Goal: Communication & Community: Answer question/provide support

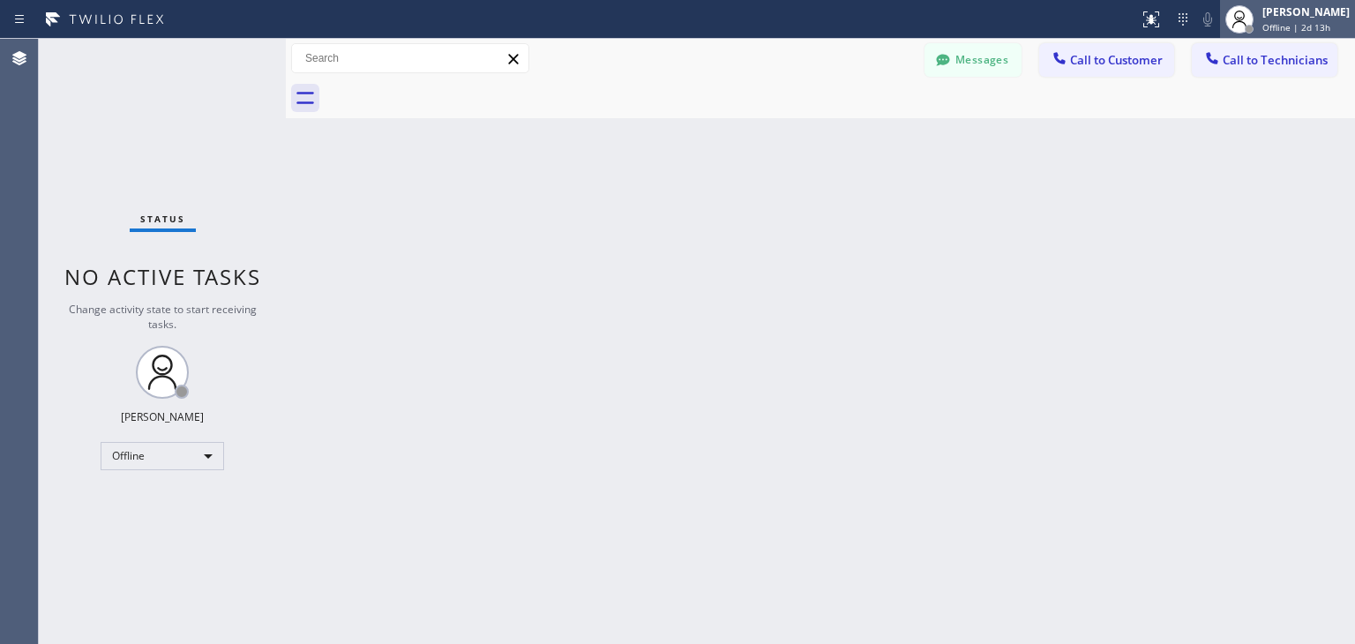
click at [1281, 19] on div "[PERSON_NAME] Offline | 2d 13h" at bounding box center [1307, 19] width 96 height 31
click at [1011, 113] on div at bounding box center [840, 99] width 1030 height 40
click at [990, 71] on button "Messages" at bounding box center [972, 60] width 97 height 34
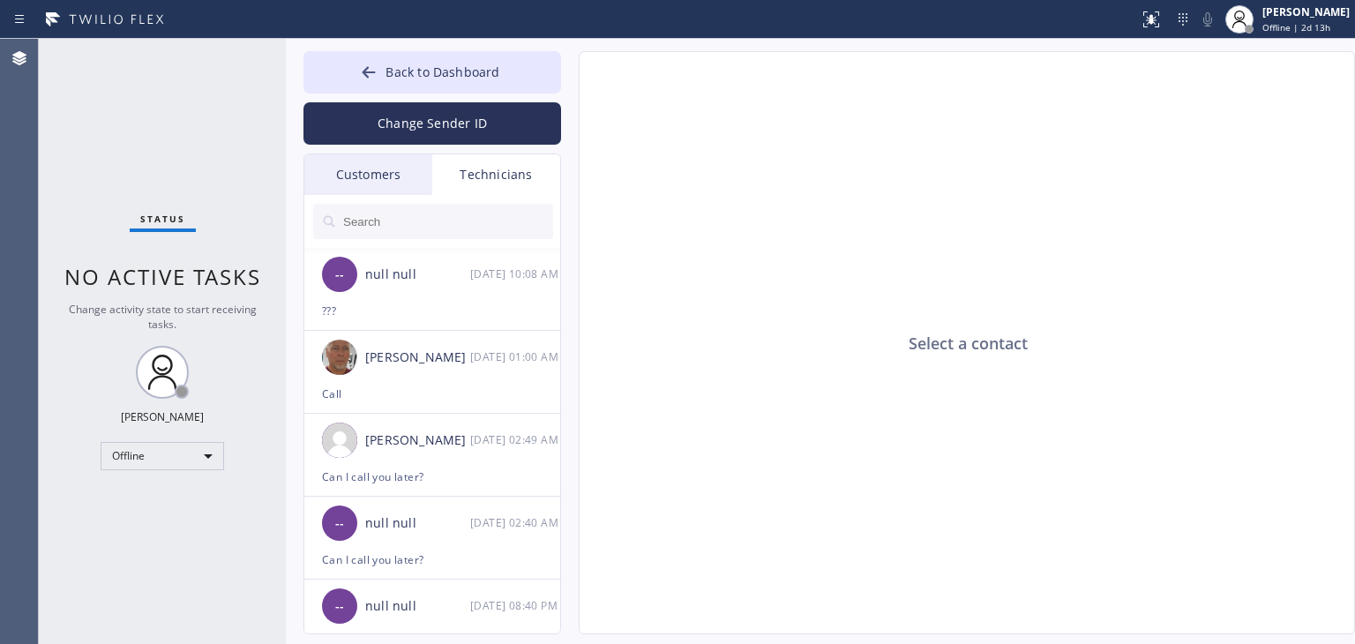
click at [410, 188] on div "Customers" at bounding box center [368, 174] width 128 height 41
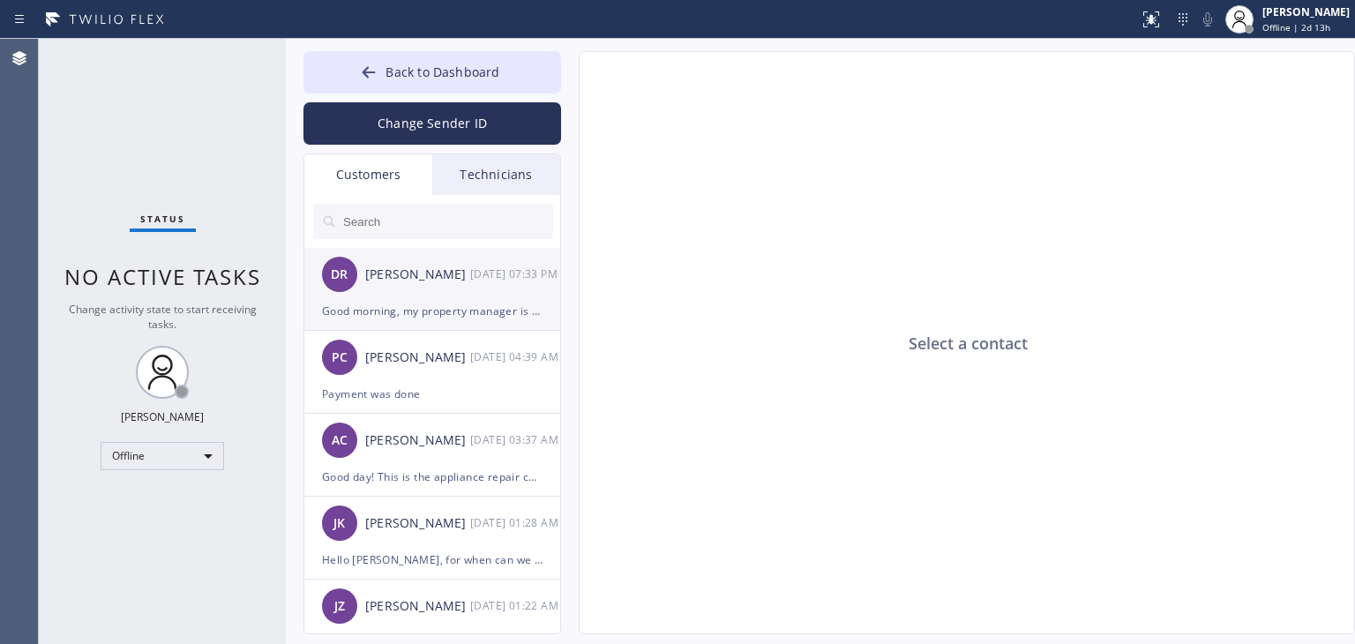
click at [441, 283] on div "[PERSON_NAME]" at bounding box center [417, 275] width 105 height 20
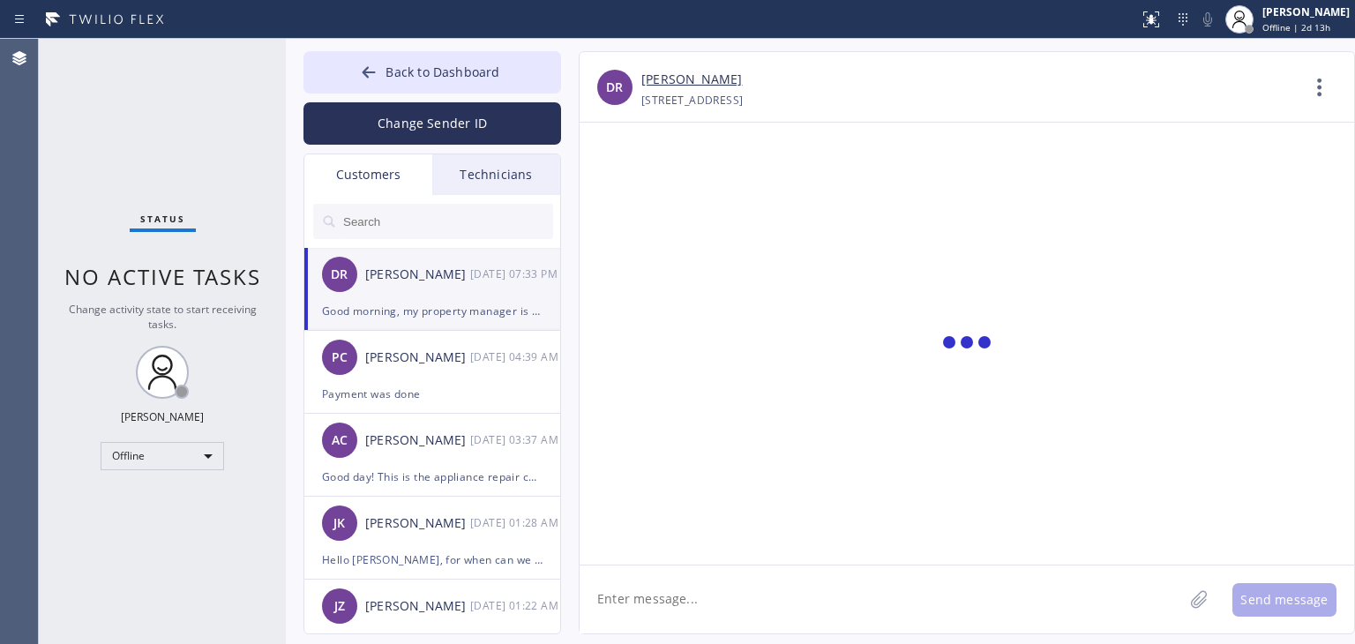
scroll to position [63, 0]
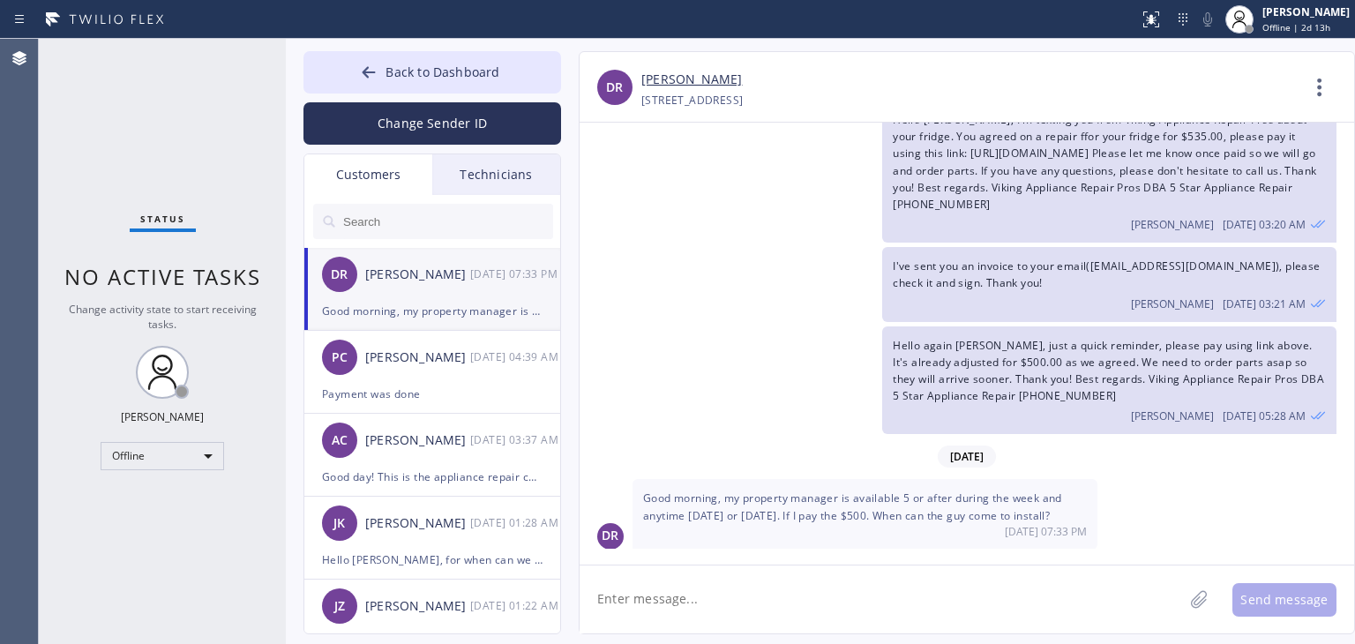
click at [774, 587] on textarea at bounding box center [881, 599] width 603 height 68
click at [537, 77] on button "Back to Dashboard" at bounding box center [432, 72] width 258 height 42
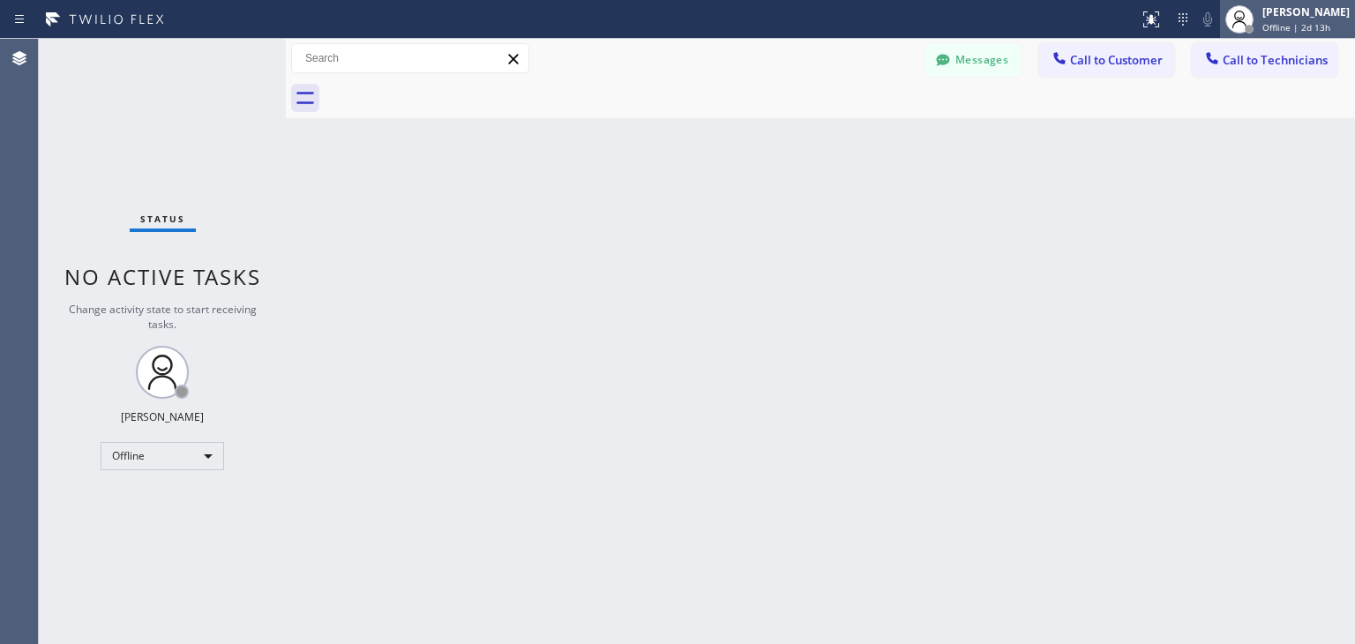
click at [1277, 15] on div "[PERSON_NAME] Offline | 2d 13h" at bounding box center [1307, 19] width 96 height 31
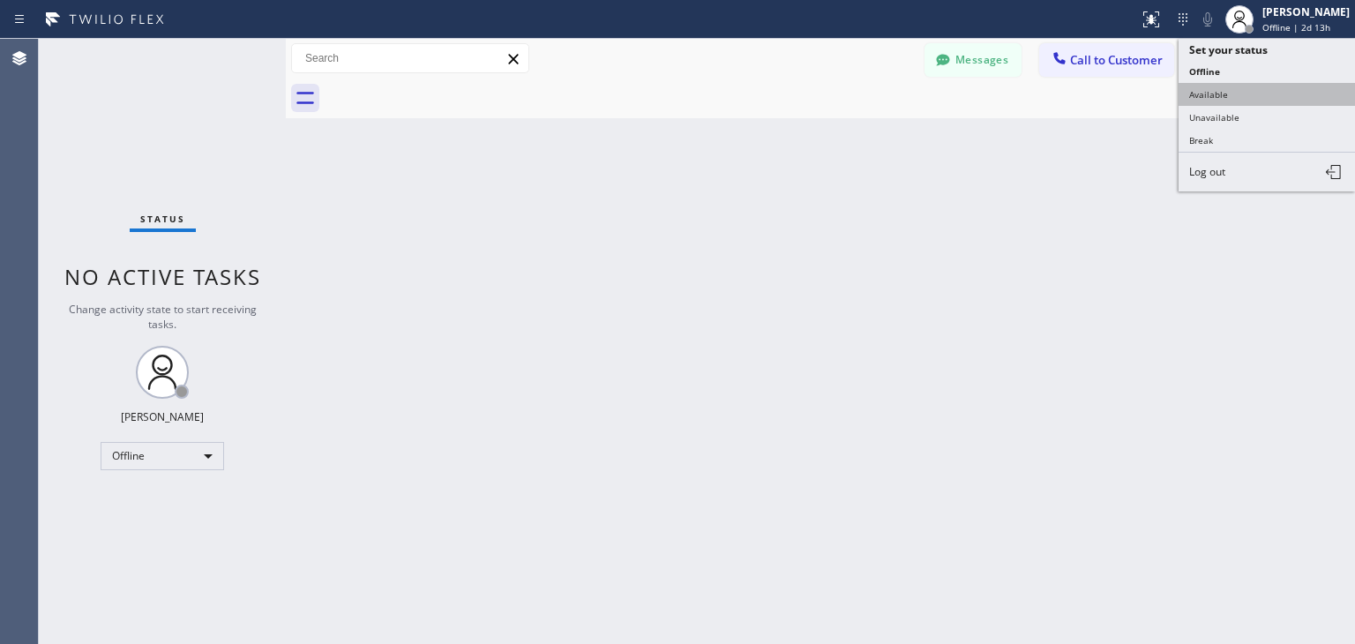
click at [1277, 98] on button "Available" at bounding box center [1266, 94] width 176 height 23
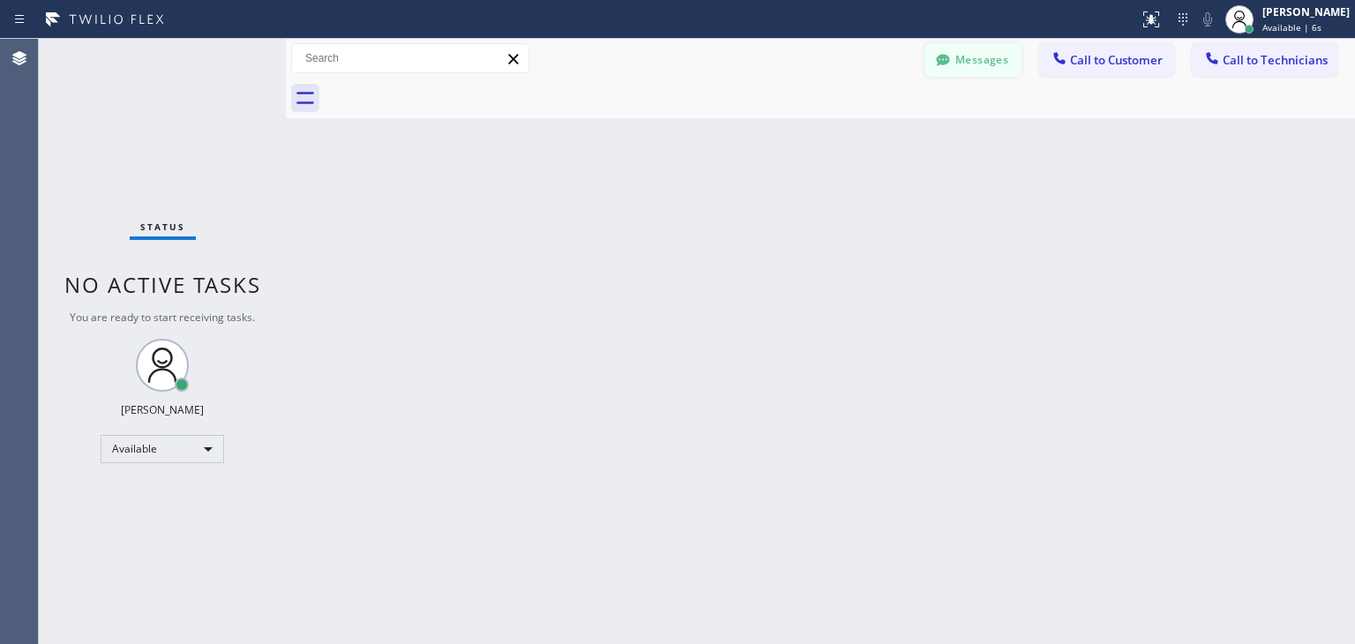
click at [991, 50] on button "Messages" at bounding box center [972, 60] width 97 height 34
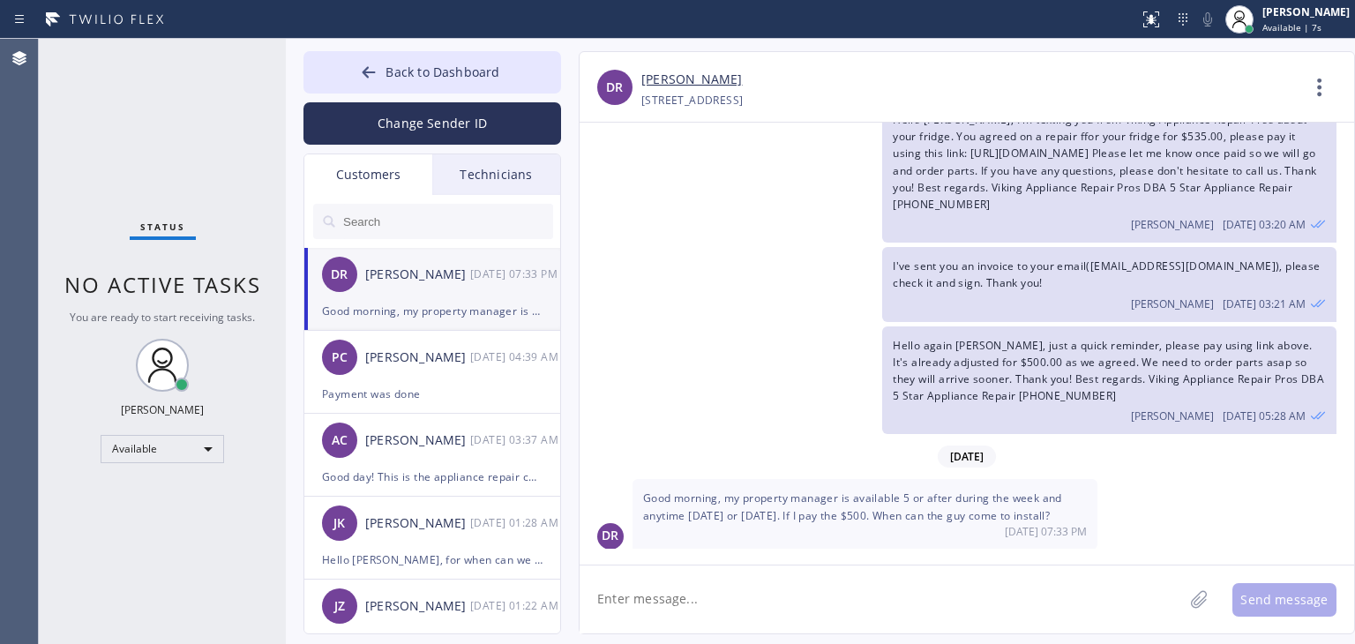
click at [413, 236] on input "text" at bounding box center [447, 221] width 212 height 35
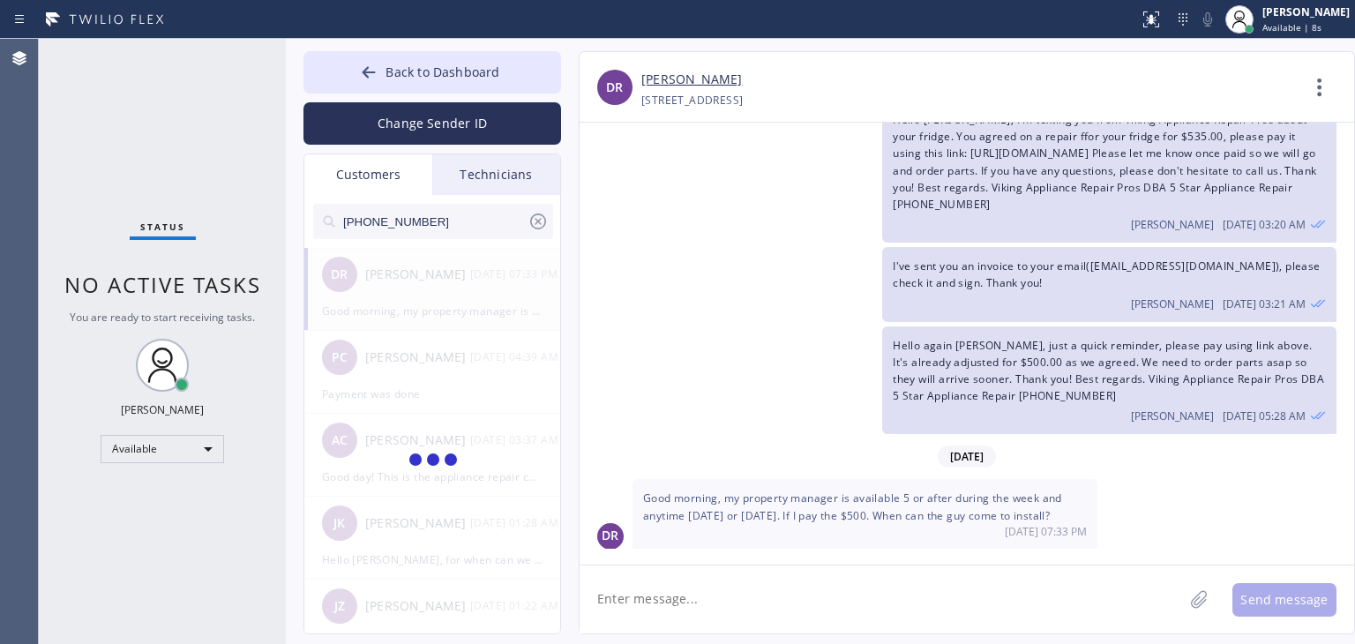
click at [413, 236] on input "[PHONE_NUMBER]" at bounding box center [434, 221] width 186 height 35
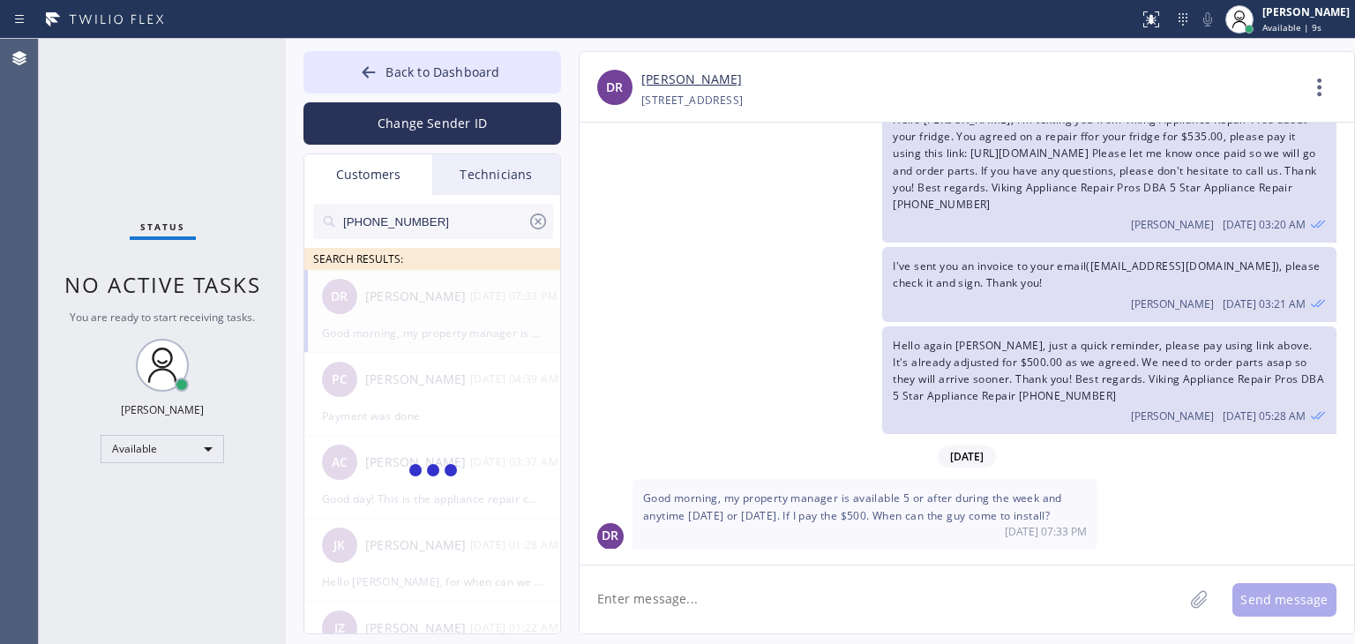
click at [438, 227] on input "[PHONE_NUMBER]" at bounding box center [434, 221] width 186 height 35
click at [438, 227] on input "(847) 489-672_" at bounding box center [434, 221] width 186 height 35
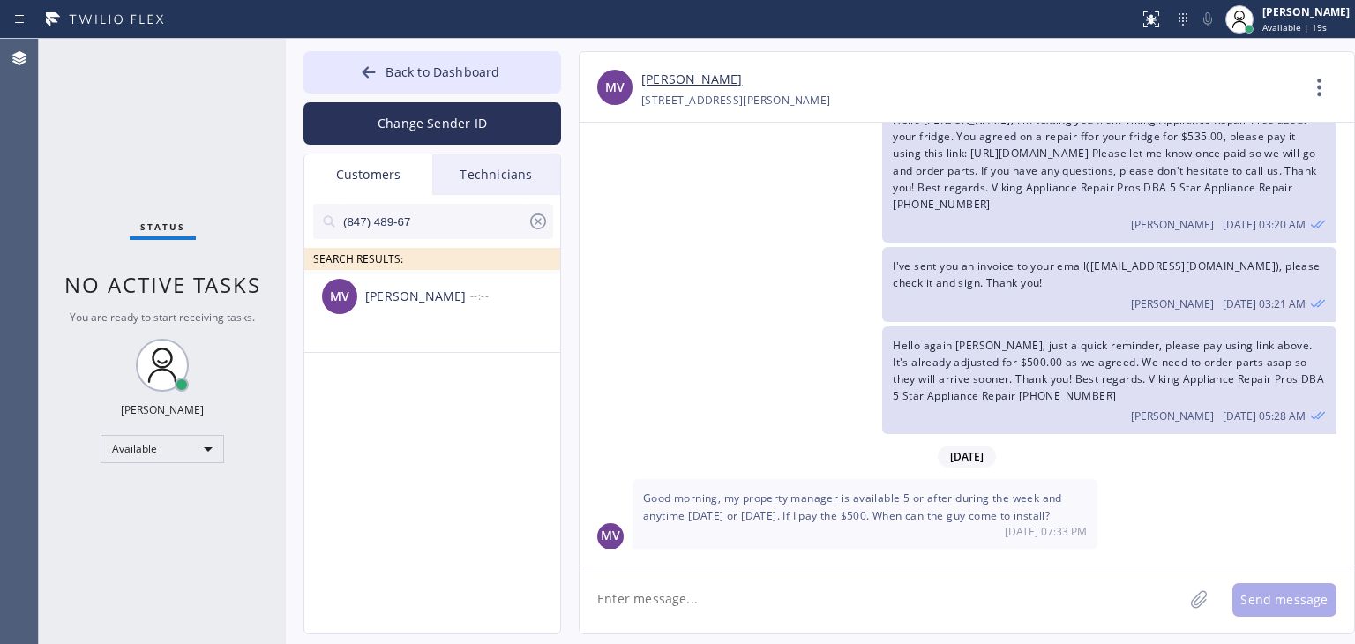
click at [438, 227] on input "(847) 489-67" at bounding box center [434, 221] width 186 height 35
type input "(847) 489-67"
click at [466, 311] on div "MV [PERSON_NAME] --:--" at bounding box center [433, 296] width 258 height 53
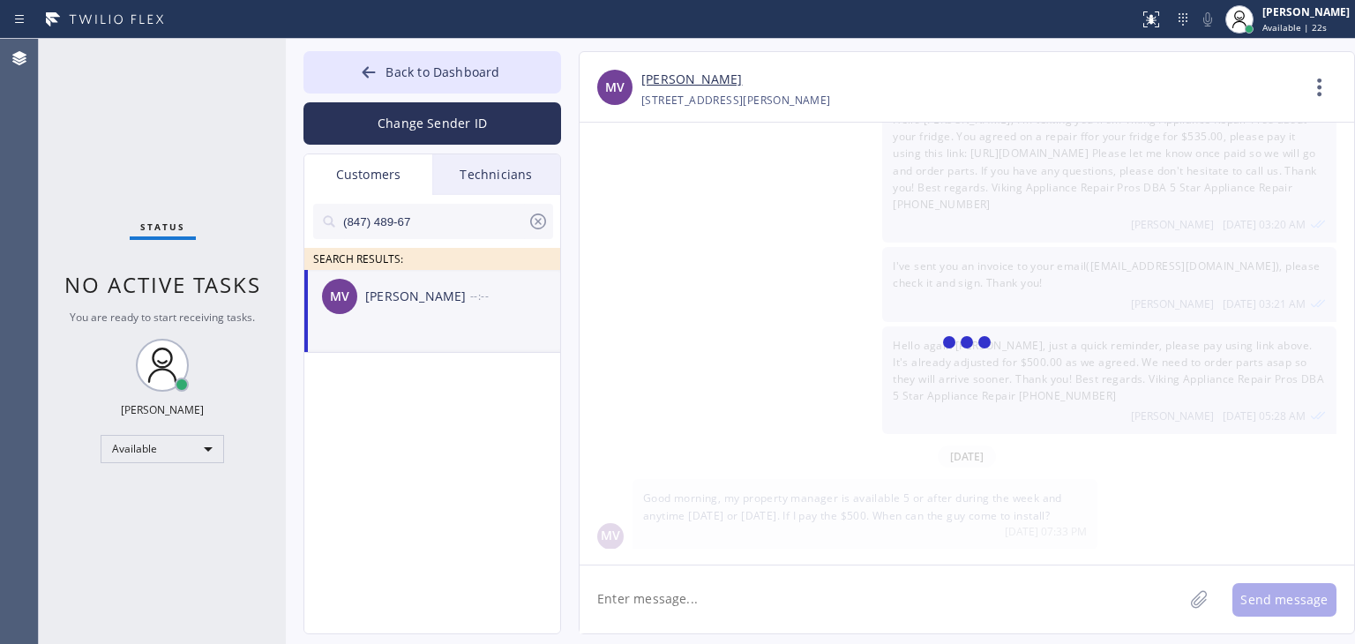
scroll to position [0, 0]
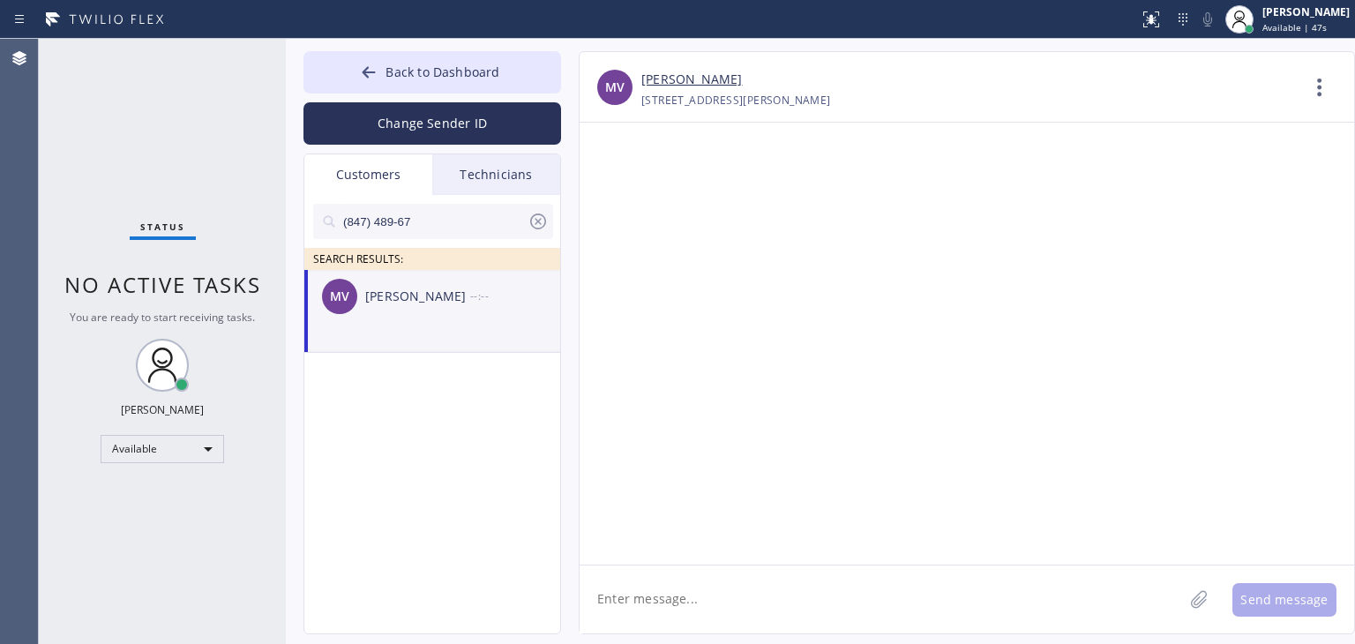
paste textarea "Good day! This is the appliance repair company. Unfortunately our phone rep mad…"
click at [686, 605] on textarea at bounding box center [881, 599] width 603 height 68
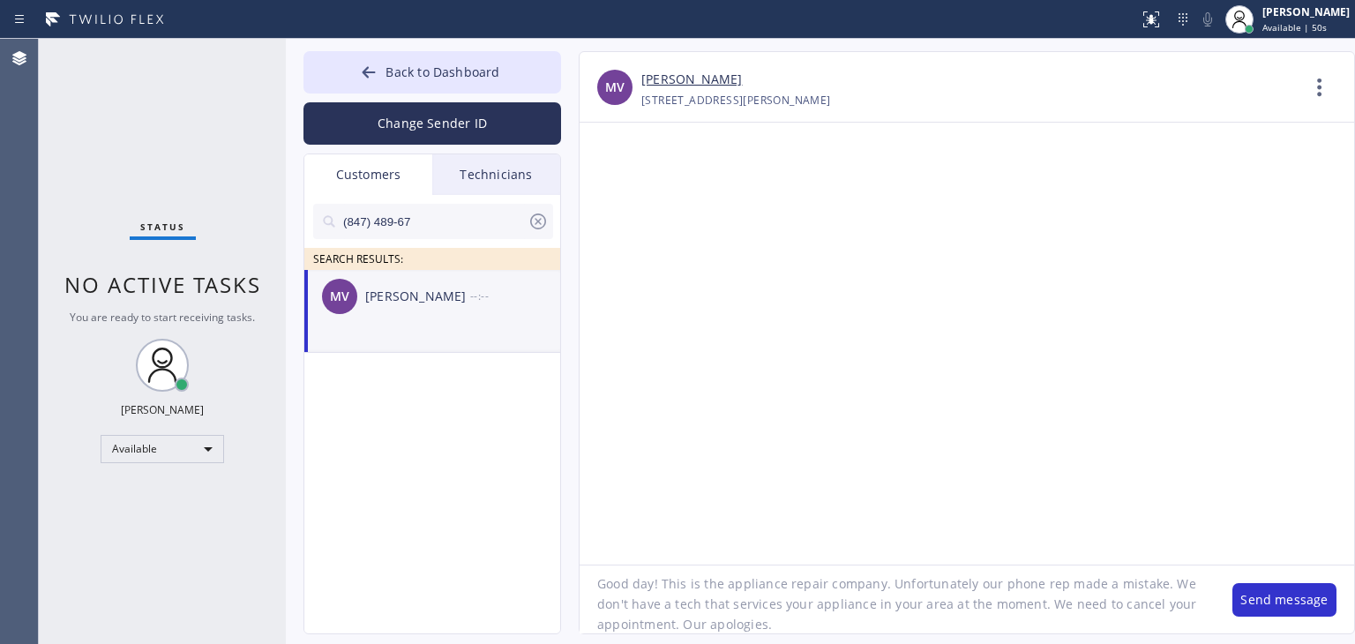
scroll to position [14, 0]
click at [825, 625] on textarea "Good day! This is the appliance repair company. Unfortunately our phone rep mad…" at bounding box center [897, 599] width 635 height 68
type textarea "Good day! This is the appliance repair company. Unfortunately our phone rep mad…"
click at [1292, 617] on div "Good day! This is the appliance repair company. Unfortunately our phone rep mad…" at bounding box center [967, 599] width 774 height 69
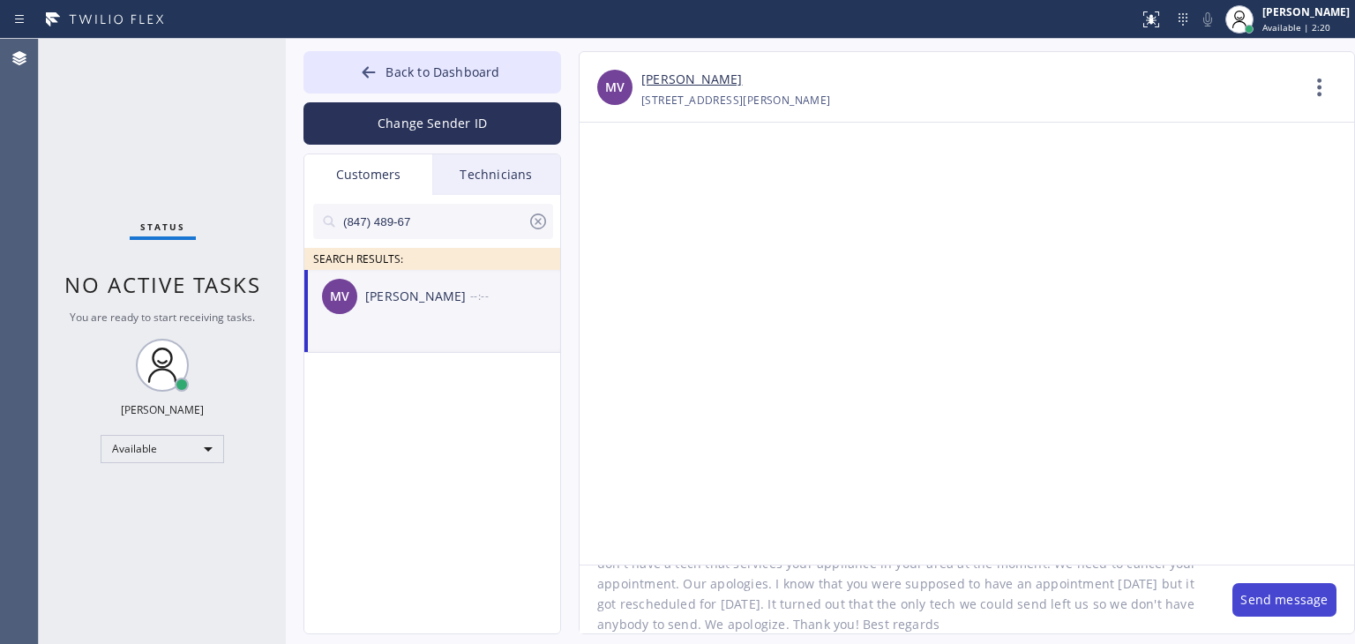
click at [1295, 611] on button "Send message" at bounding box center [1284, 600] width 104 height 34
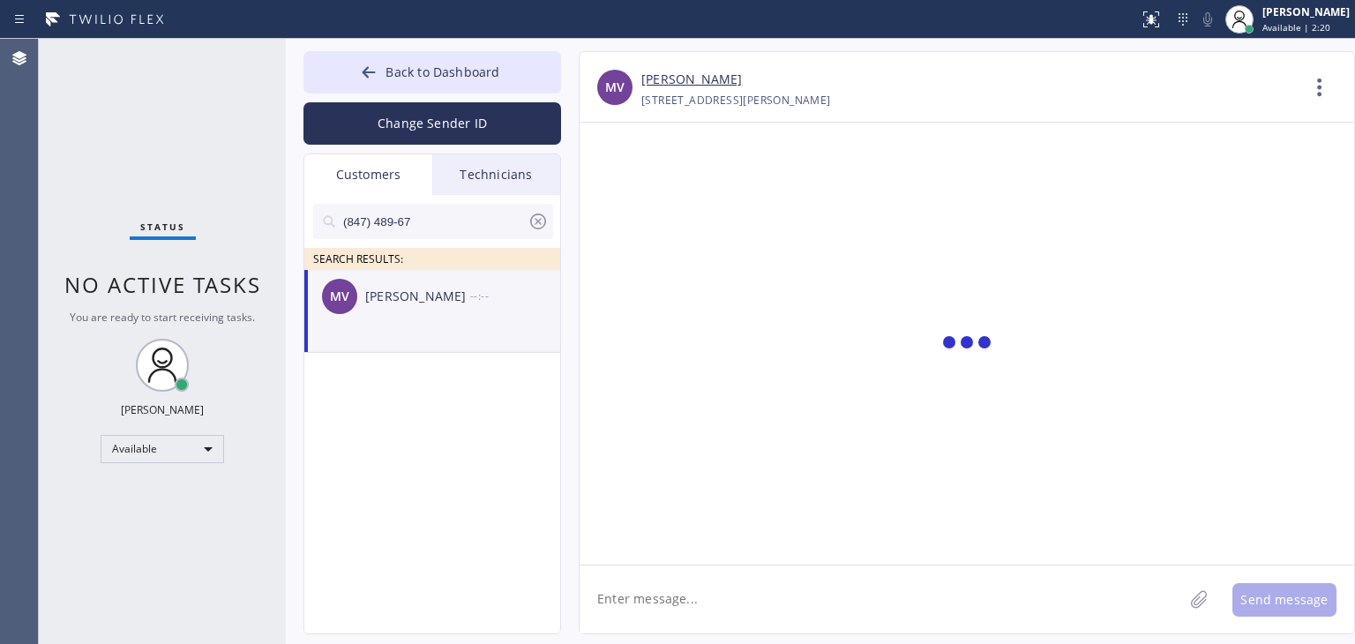
scroll to position [0, 0]
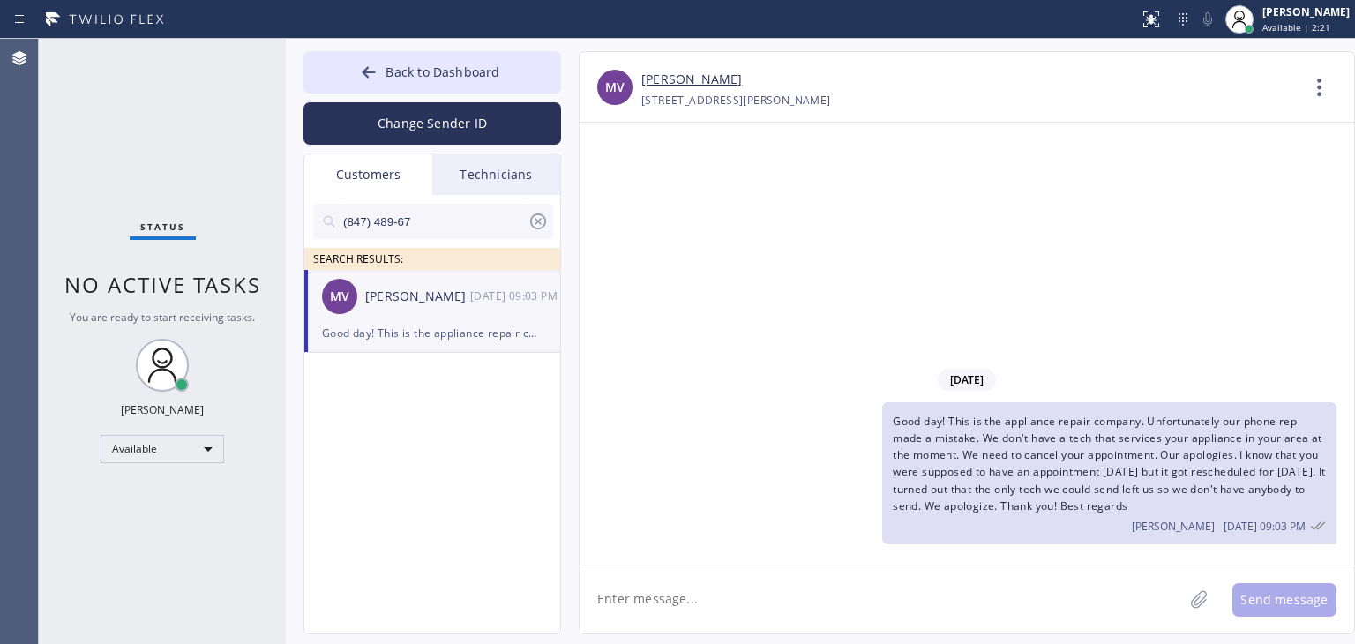
click at [540, 223] on icon at bounding box center [538, 221] width 16 height 16
drag, startPoint x: 525, startPoint y: 153, endPoint x: 512, endPoint y: 183, distance: 32.4
click at [512, 183] on div "Back to Dashboard Change Sender ID Customers Technicians SEARCH RESULTS: MV [PE…" at bounding box center [432, 342] width 258 height 583
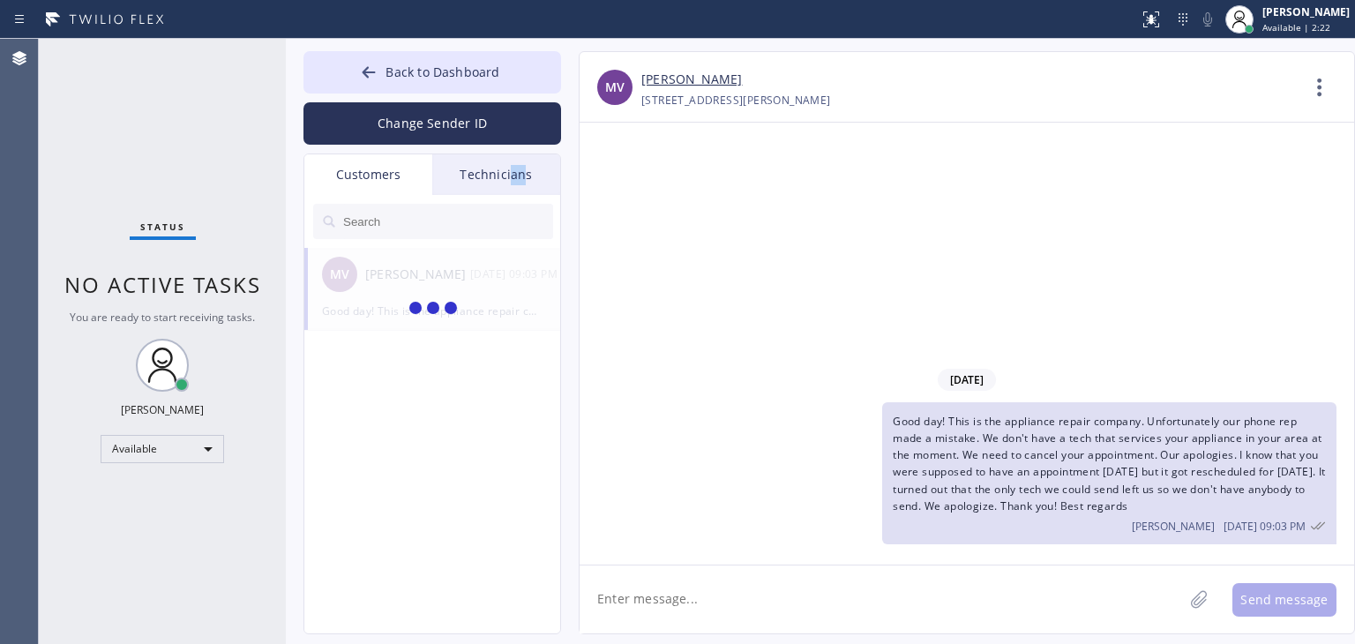
click at [512, 183] on div "Technicians" at bounding box center [496, 174] width 128 height 41
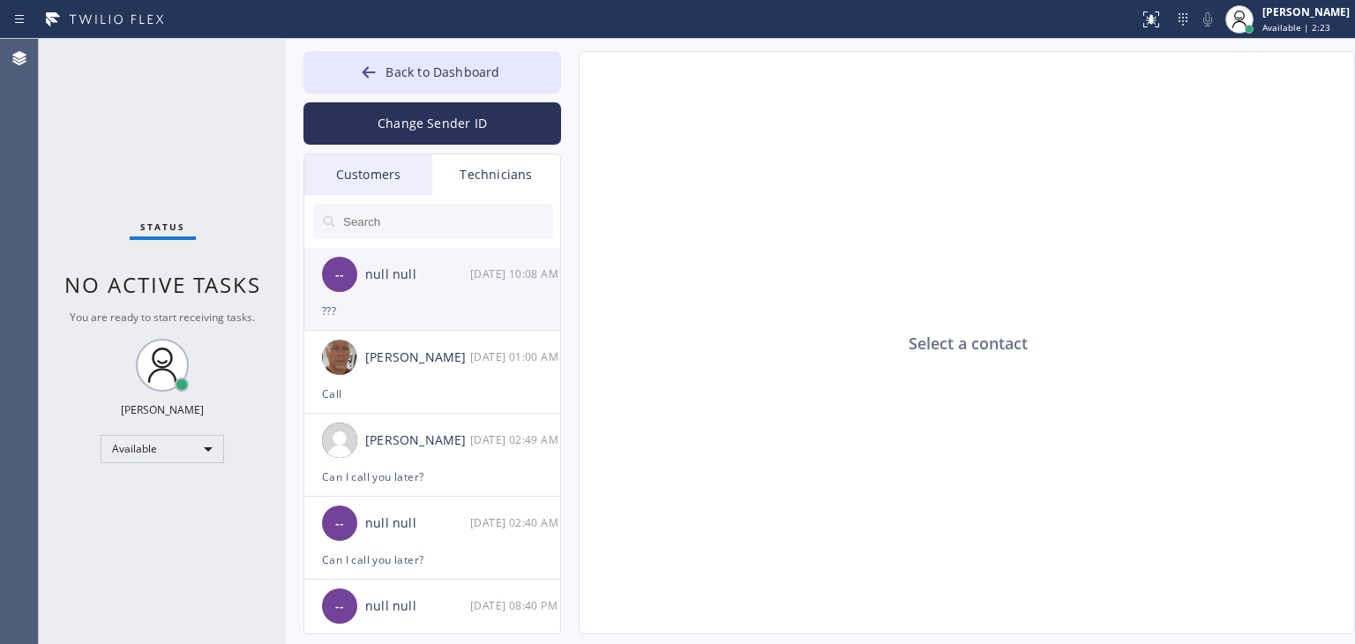
click at [367, 306] on div "???" at bounding box center [432, 311] width 221 height 20
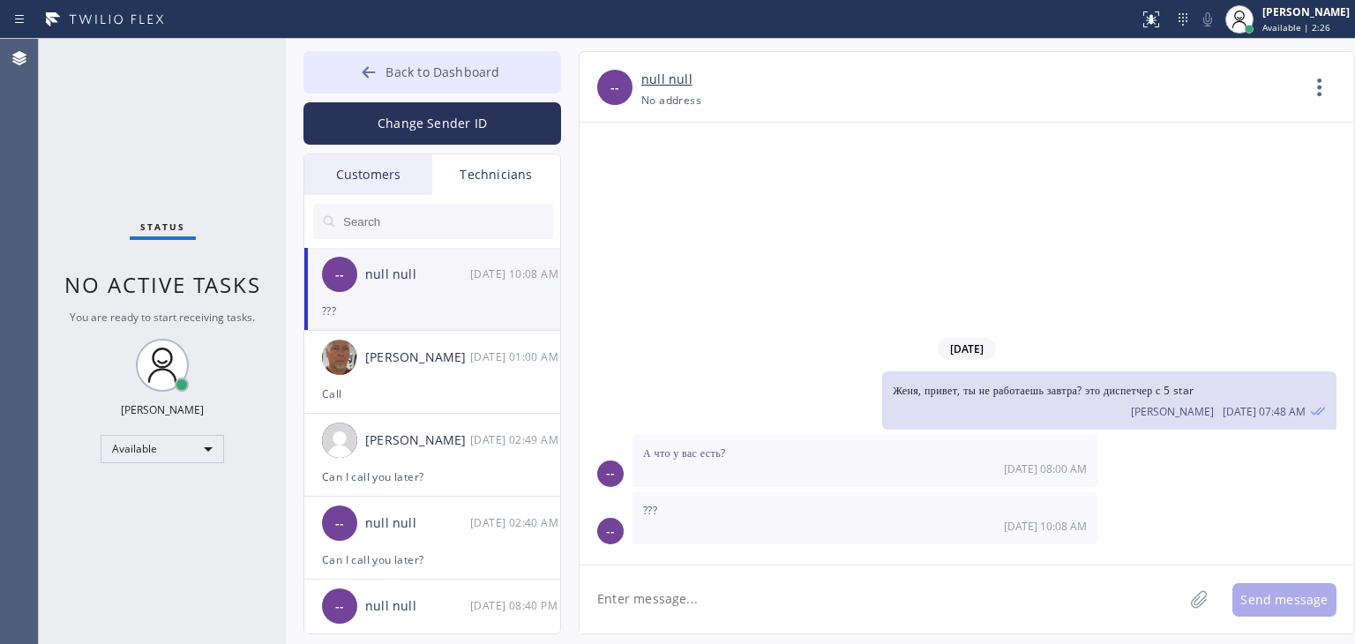
click at [463, 64] on span "Back to Dashboard" at bounding box center [442, 72] width 114 height 17
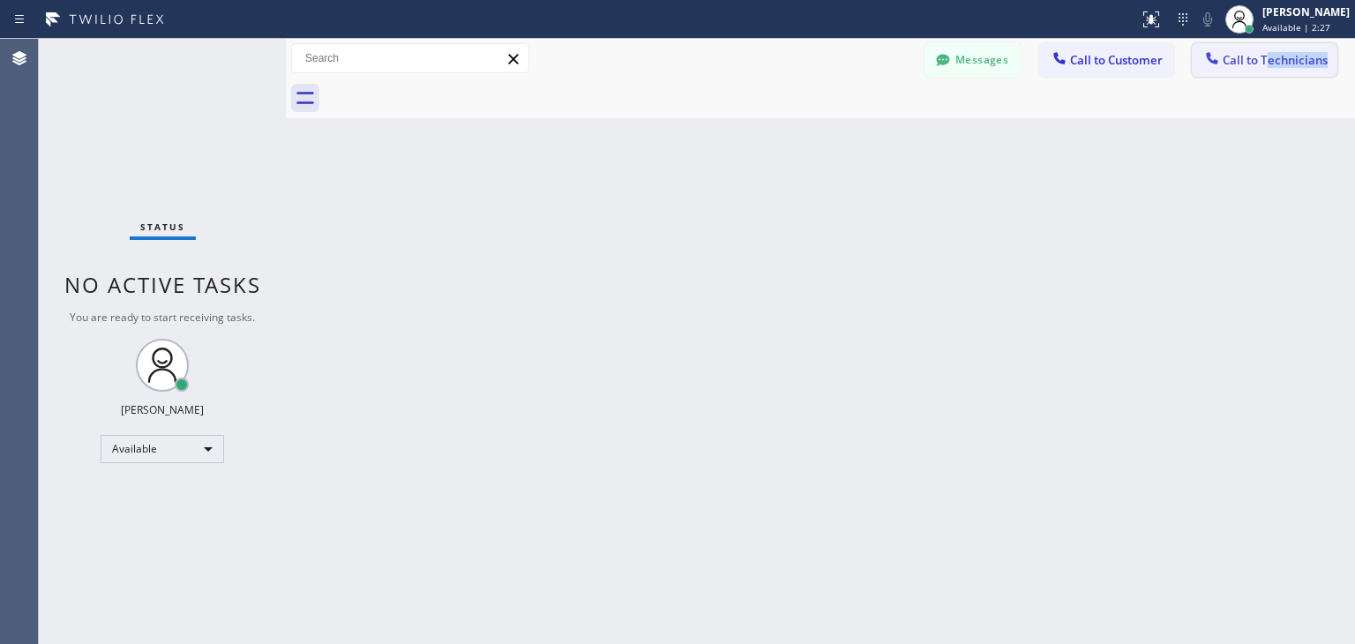
drag, startPoint x: 1302, startPoint y: 82, endPoint x: 1260, endPoint y: 53, distance: 51.4
click at [1260, 53] on div "Messages Call to Customer Call to Technicians Outbound call Location Search loc…" at bounding box center [820, 78] width 1069 height 79
click at [1260, 53] on span "Call to Technicians" at bounding box center [1275, 60] width 105 height 16
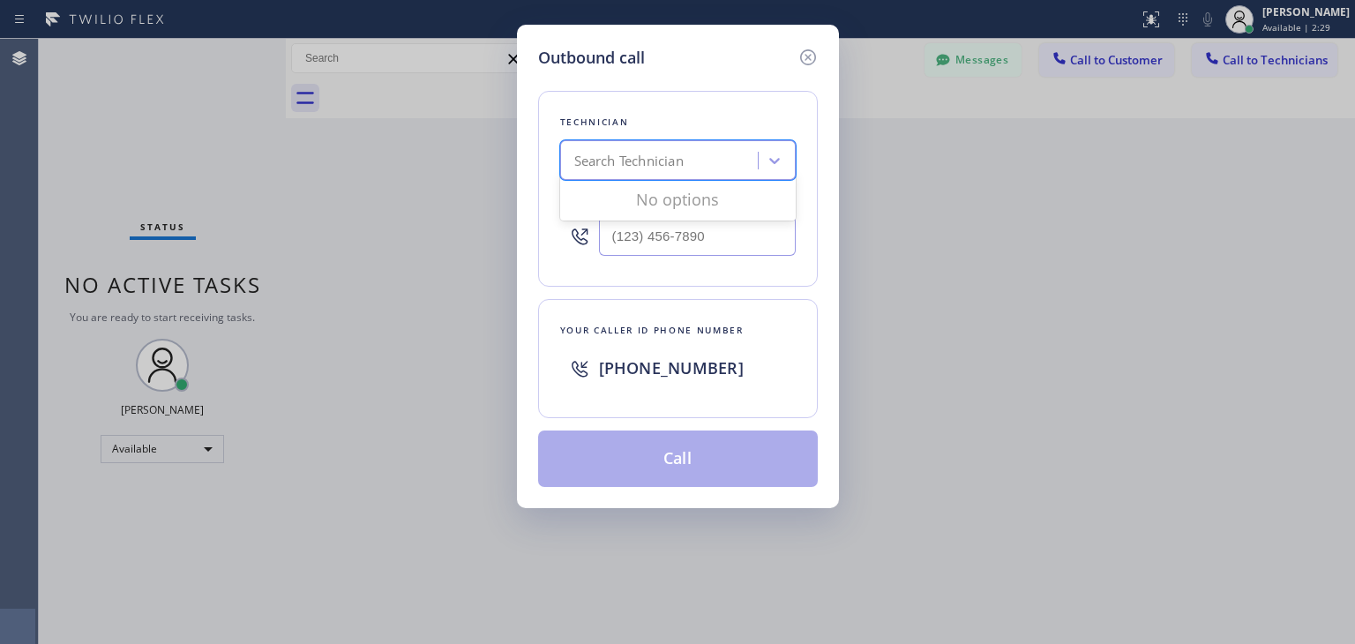
click at [700, 168] on div "Search Technician" at bounding box center [661, 161] width 192 height 31
type input "taras"
click at [720, 210] on div "[PERSON_NAME]" at bounding box center [678, 198] width 236 height 32
type input "[PHONE_NUMBER]"
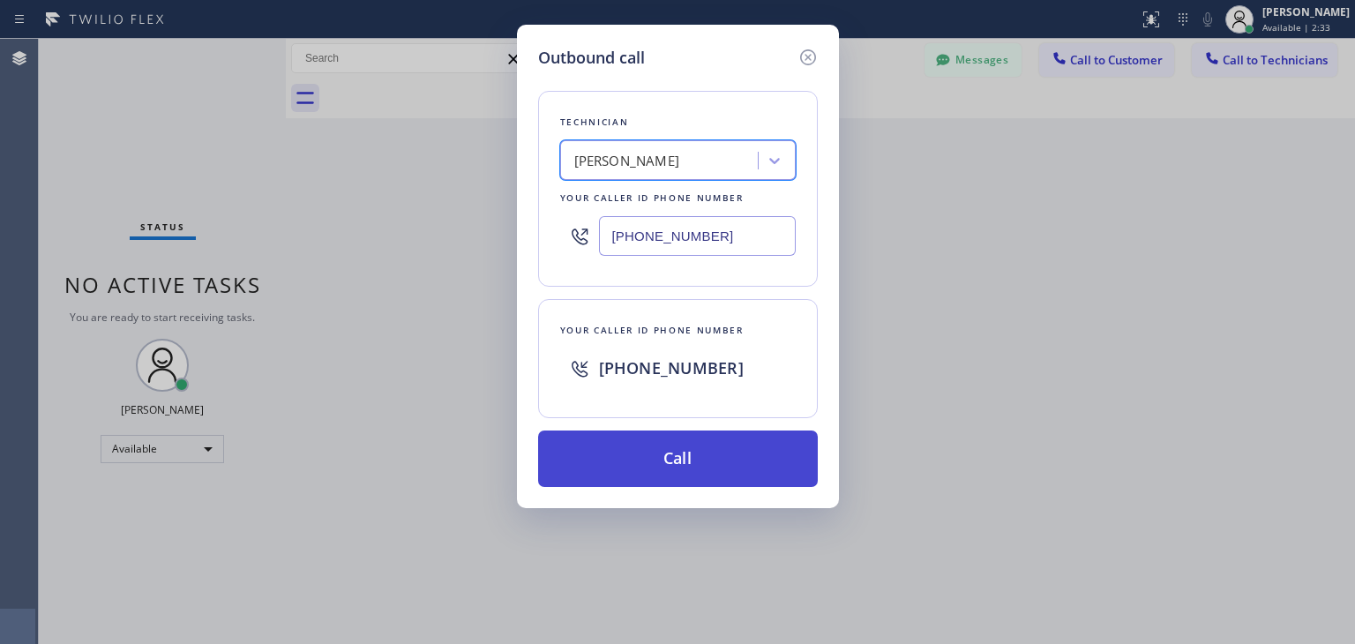
click at [685, 460] on button "Call" at bounding box center [678, 458] width 280 height 56
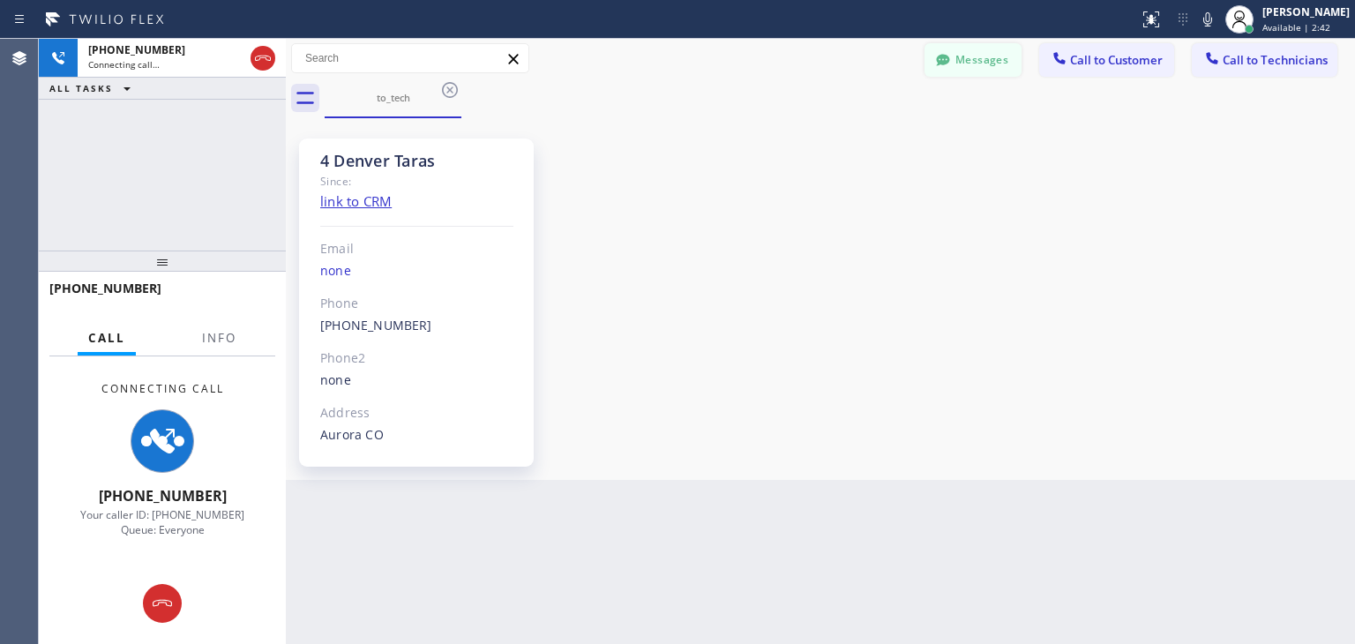
click at [1020, 56] on button "Messages" at bounding box center [972, 60] width 97 height 34
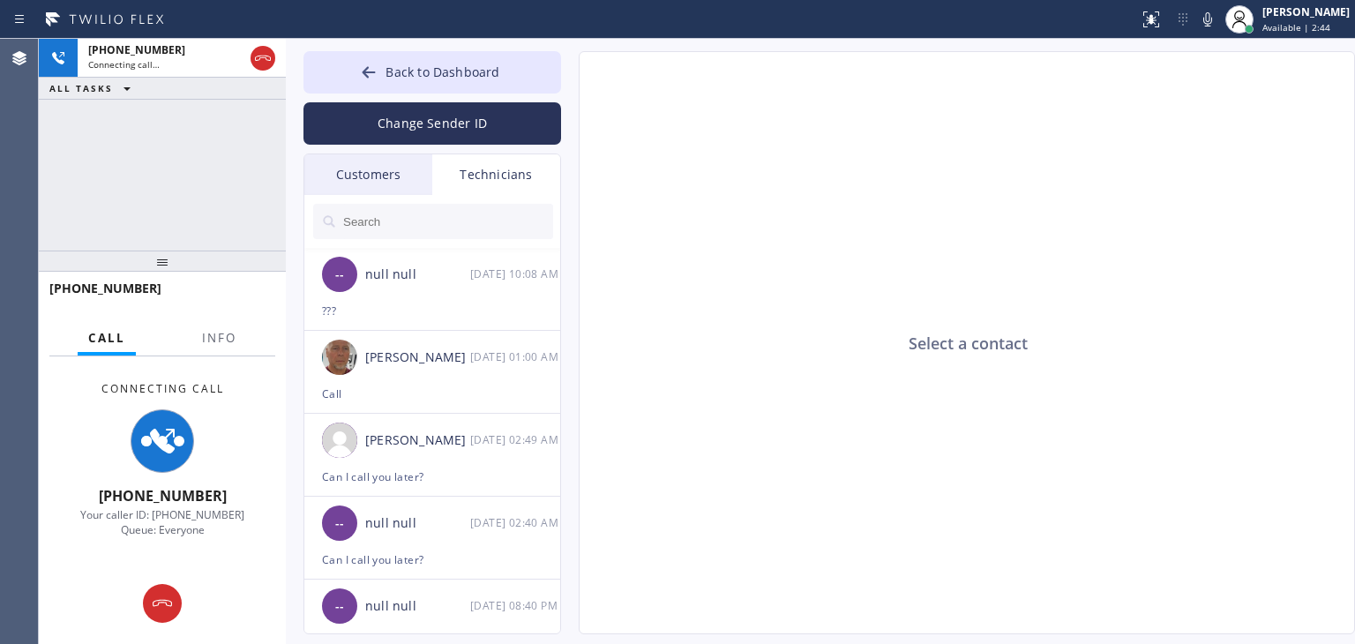
click at [351, 158] on div "Customers" at bounding box center [368, 174] width 128 height 41
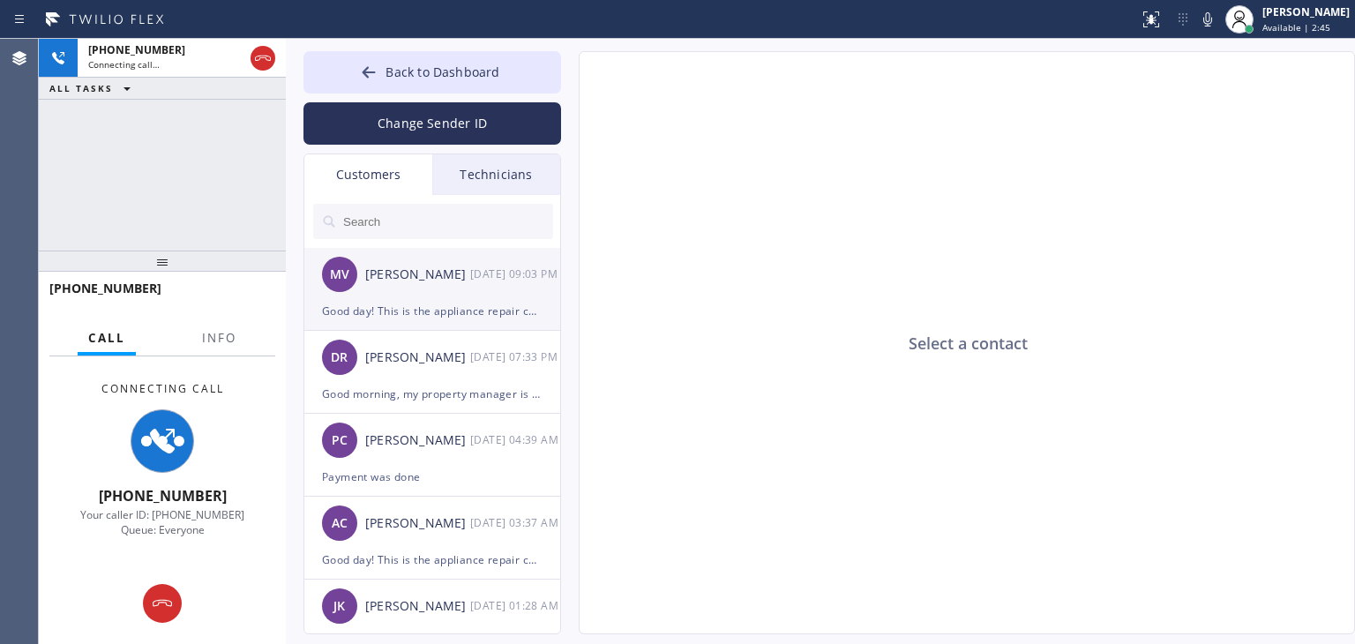
click at [447, 288] on div "MV [PERSON_NAME] [DATE] 09:03 PM" at bounding box center [433, 274] width 258 height 53
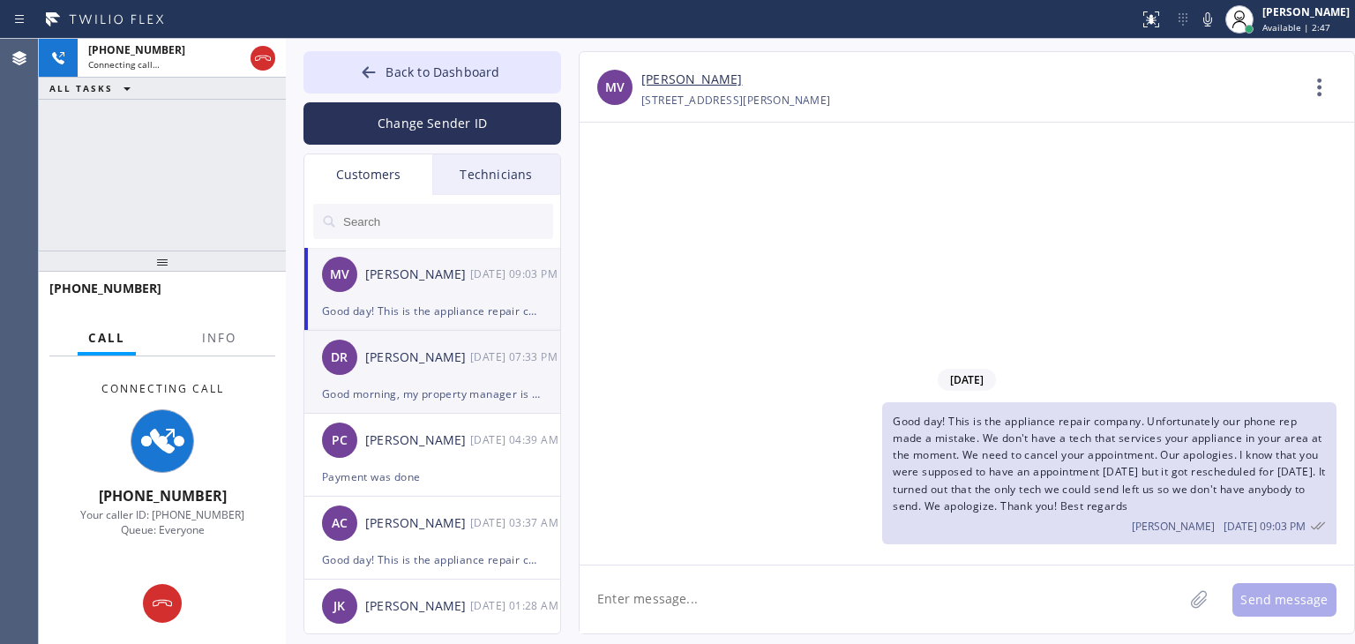
click at [474, 393] on div "Good morning, my property manager is available 5 or after during the week and a…" at bounding box center [432, 394] width 221 height 20
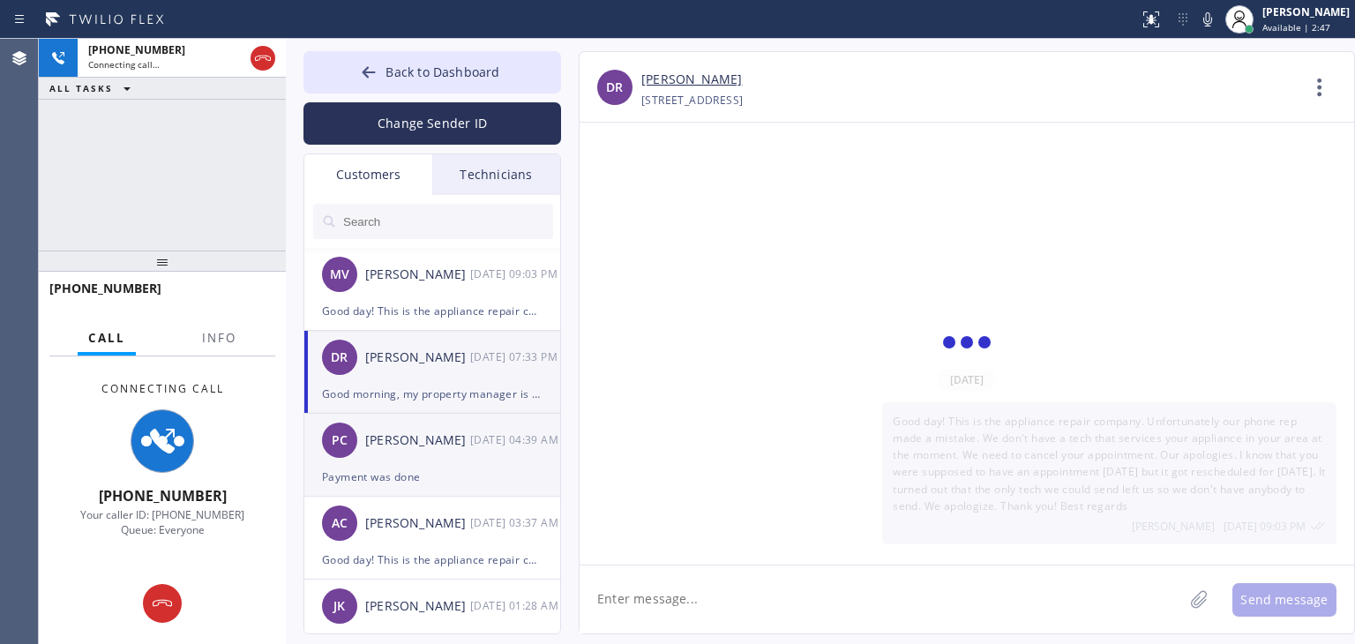
scroll to position [63, 0]
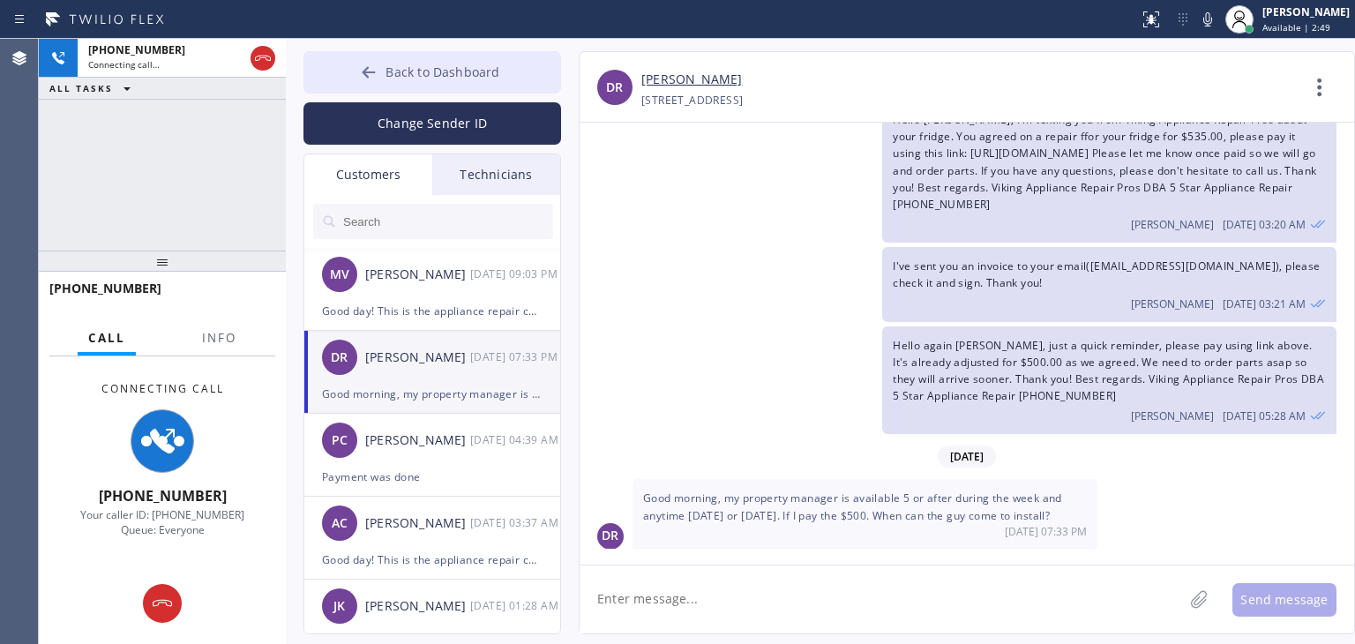
click at [483, 71] on span "Back to Dashboard" at bounding box center [442, 72] width 114 height 17
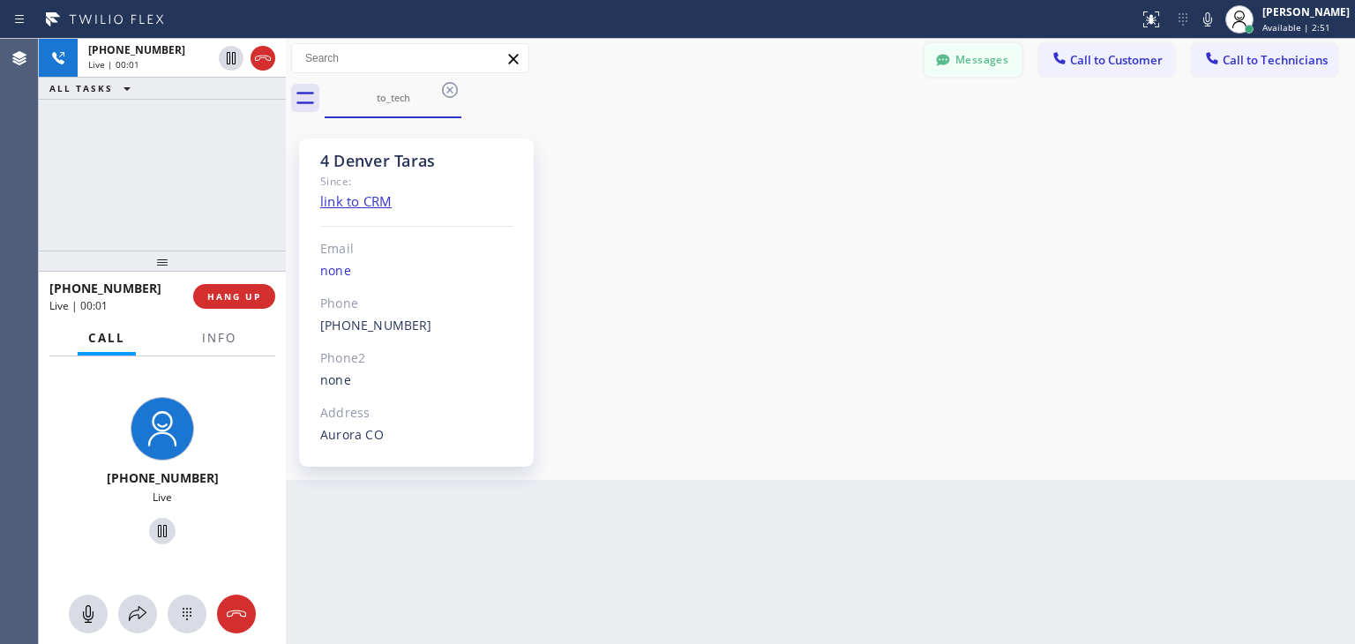
click at [977, 53] on button "Messages" at bounding box center [972, 60] width 97 height 34
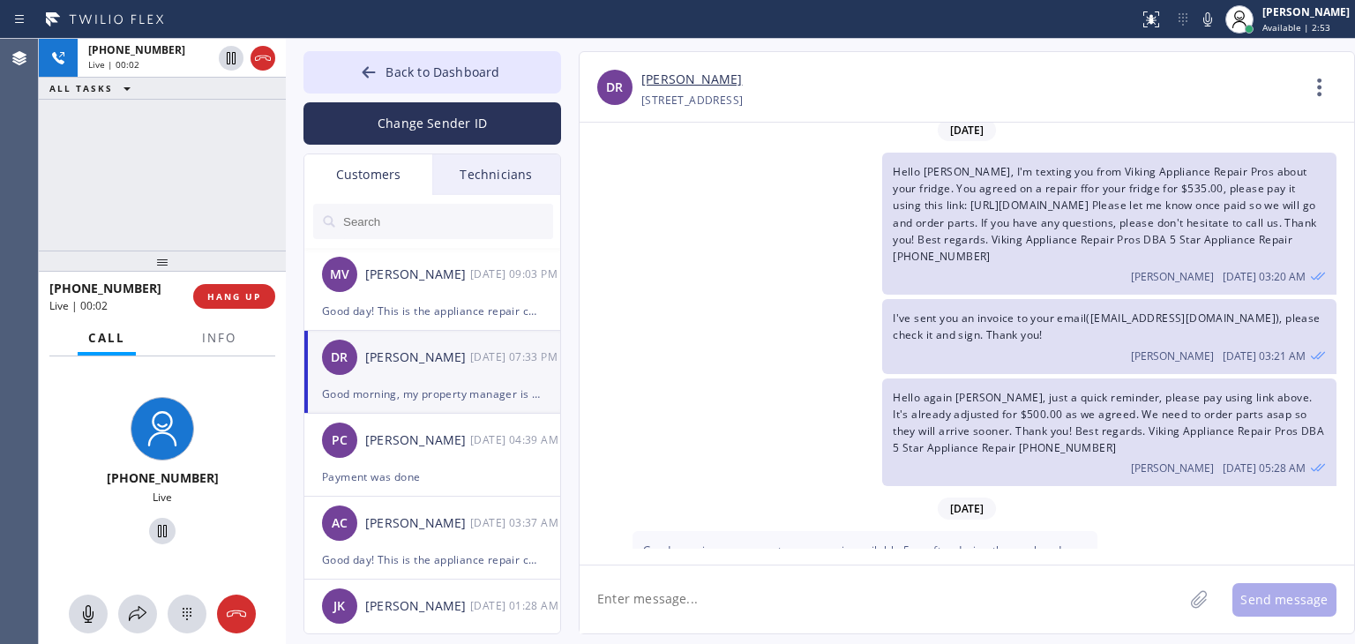
scroll to position [0, 0]
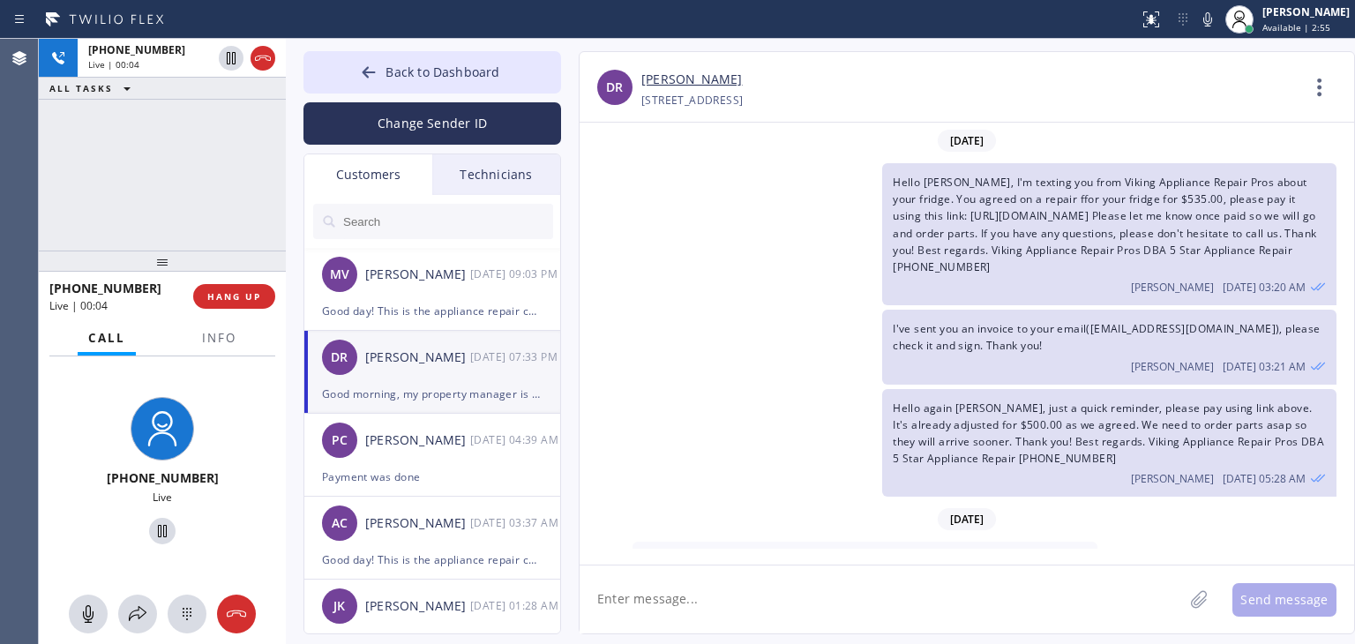
click at [690, 82] on link "[PERSON_NAME]" at bounding box center [691, 80] width 101 height 20
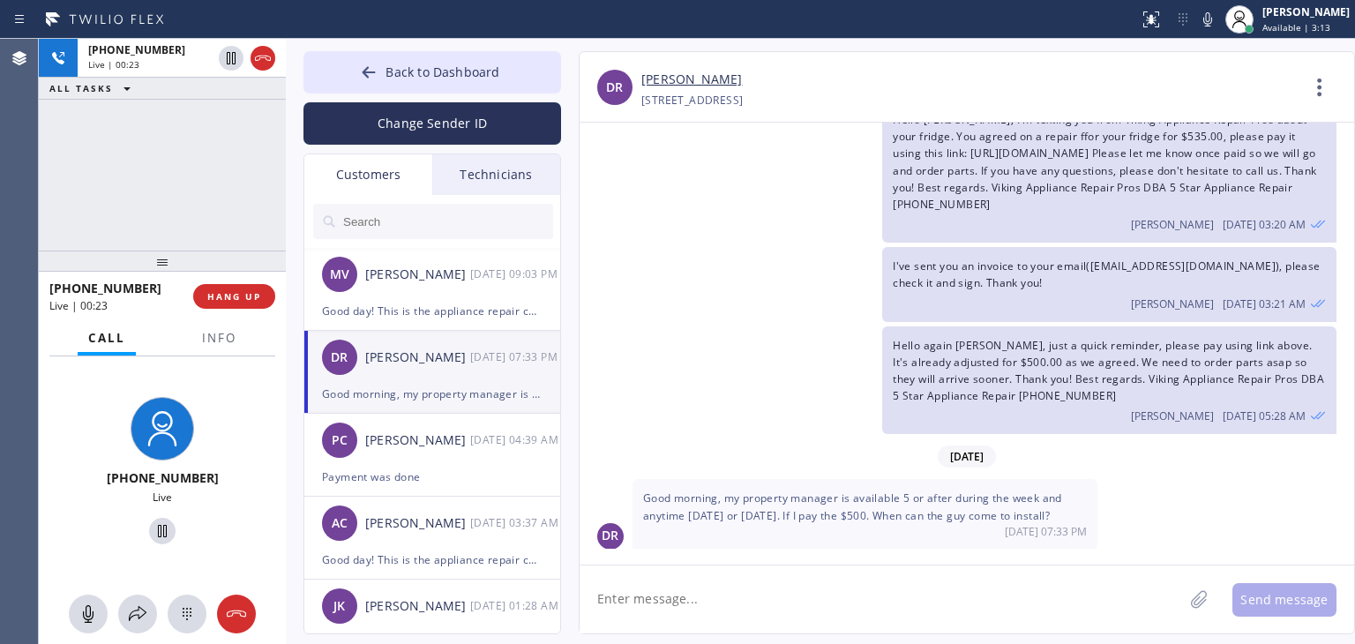
click at [759, 506] on span "Good morning, my property manager is available 5 or after during the week and a…" at bounding box center [852, 506] width 419 height 32
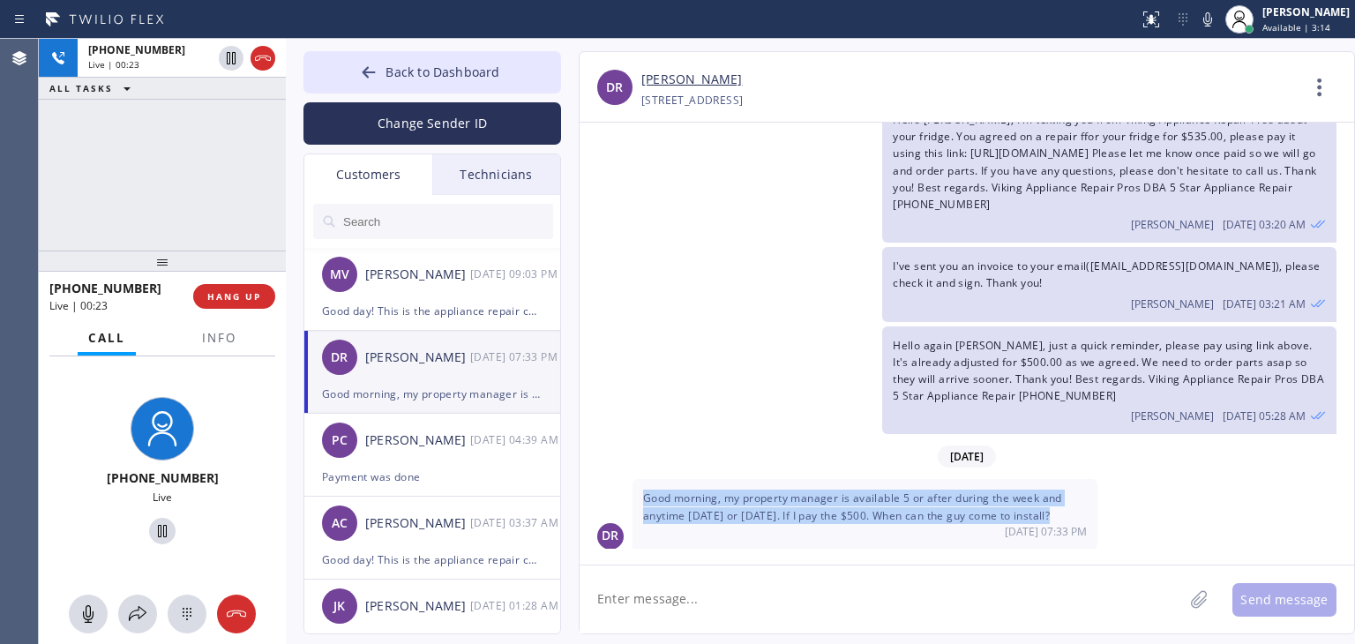
click at [759, 506] on span "Good morning, my property manager is available 5 or after during the week and a…" at bounding box center [852, 506] width 419 height 32
copy span "Good morning, my property manager is available 5 or after during the week and a…"
click at [1034, 512] on span "Good morning, my property manager is available 5 or after during the week and a…" at bounding box center [852, 506] width 419 height 32
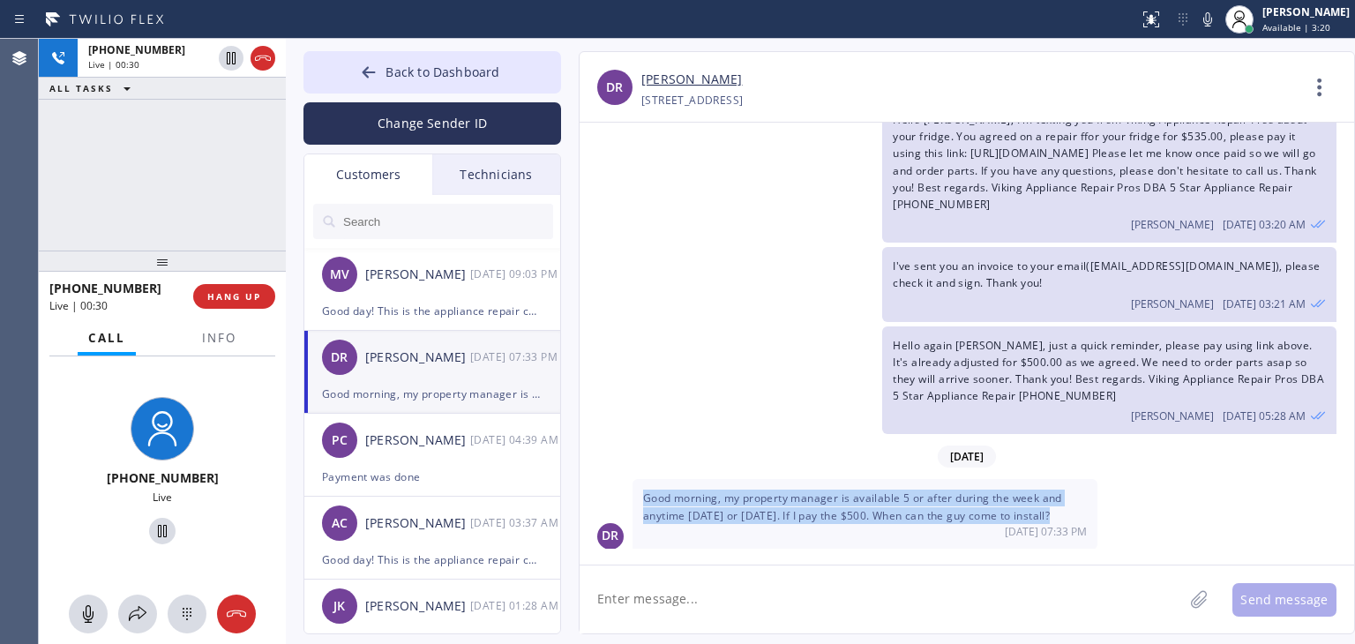
click at [1034, 512] on span "Good morning, my property manager is available 5 or after during the week and a…" at bounding box center [852, 506] width 419 height 32
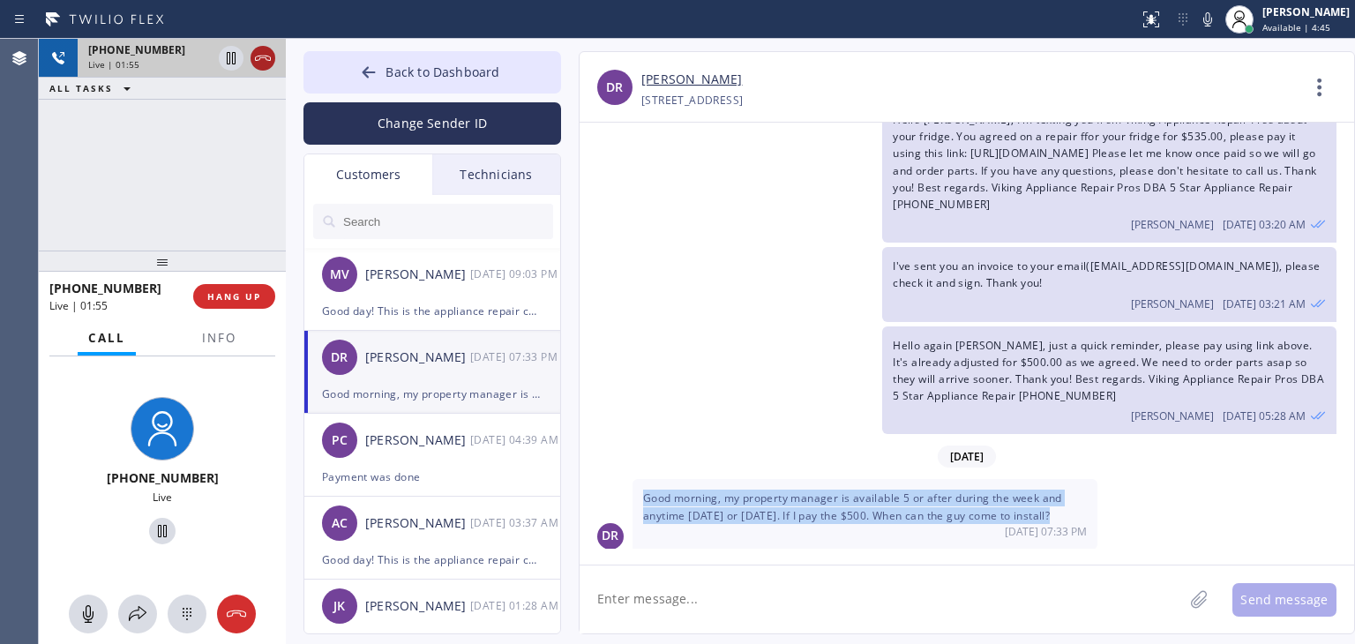
click at [258, 61] on icon at bounding box center [262, 58] width 21 height 21
click at [212, 61] on div "Live | 01:55" at bounding box center [149, 64] width 123 height 12
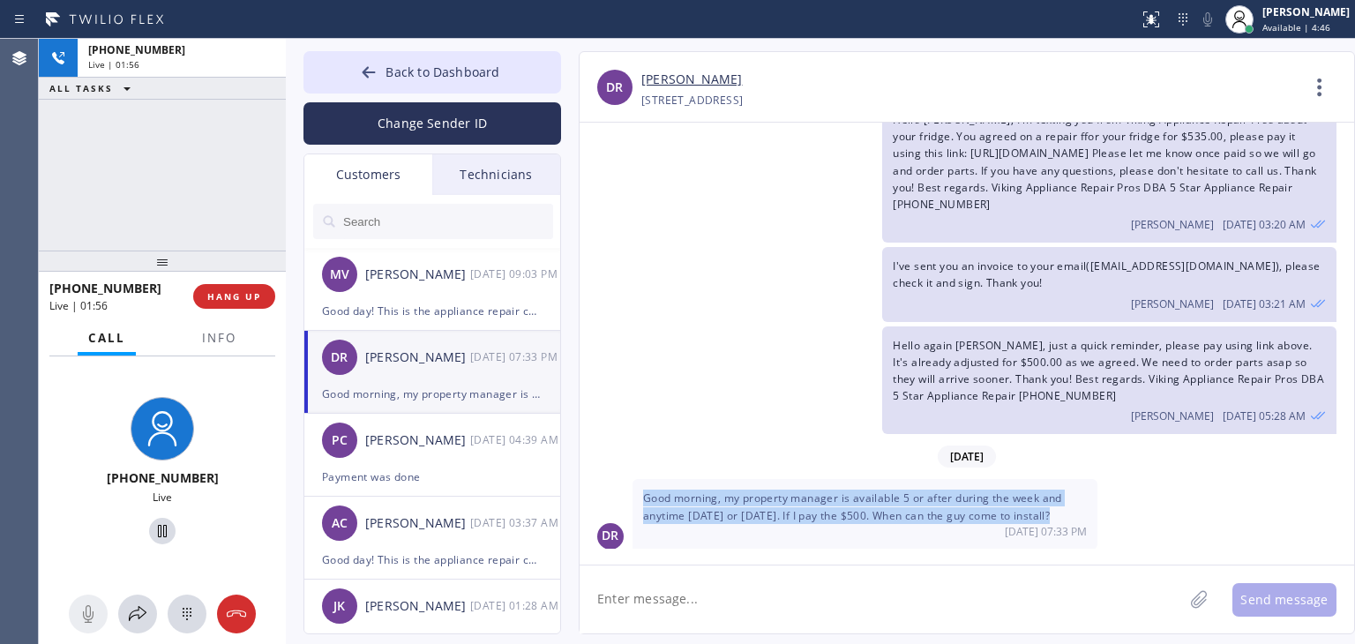
drag, startPoint x: 258, startPoint y: 61, endPoint x: 240, endPoint y: 201, distance: 141.4
click at [240, 201] on div "[PHONE_NUMBER] Live | 01:56 ALL TASKS ALL TASKS ACTIVE TASKS TASKS IN WRAP UP" at bounding box center [162, 145] width 247 height 212
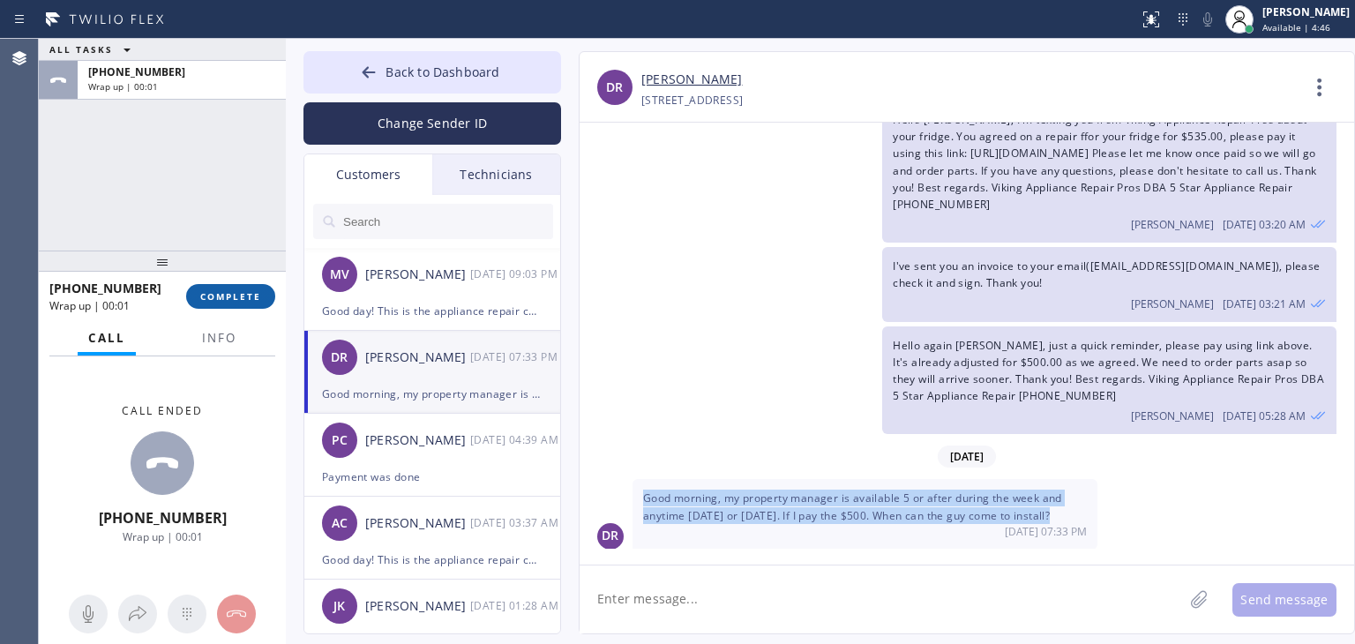
click at [229, 294] on span "COMPLETE" at bounding box center [230, 296] width 61 height 12
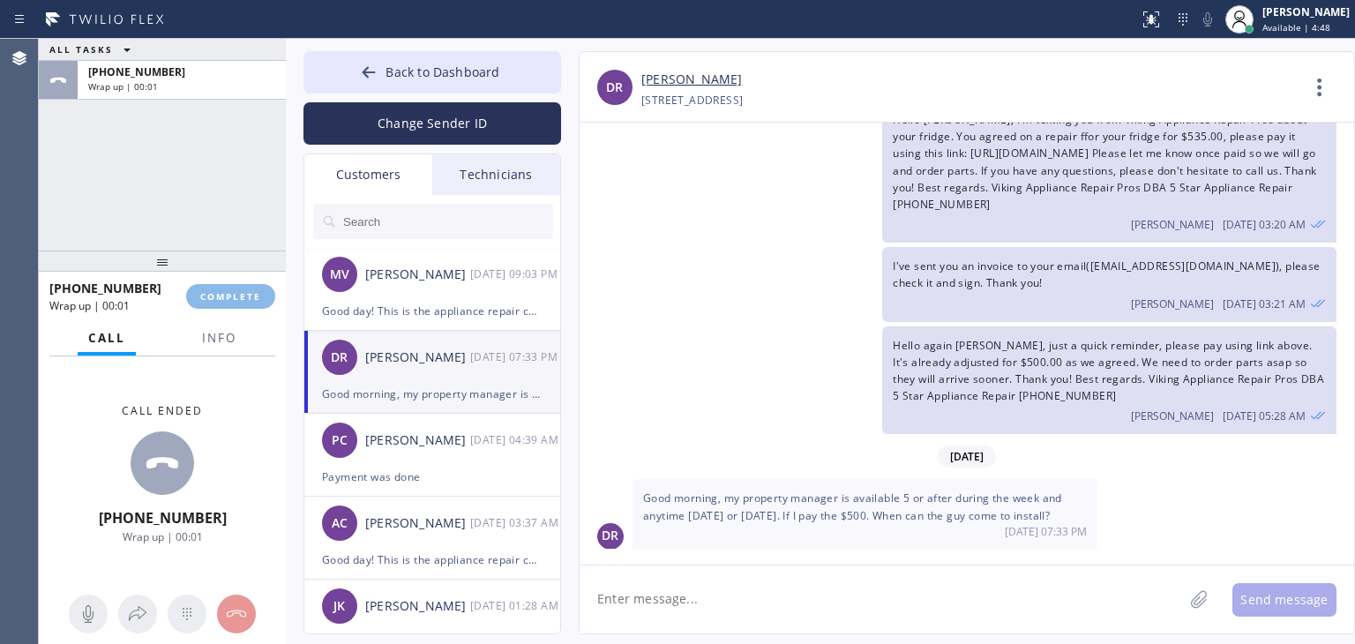
click at [705, 604] on textarea at bounding box center [881, 599] width 603 height 68
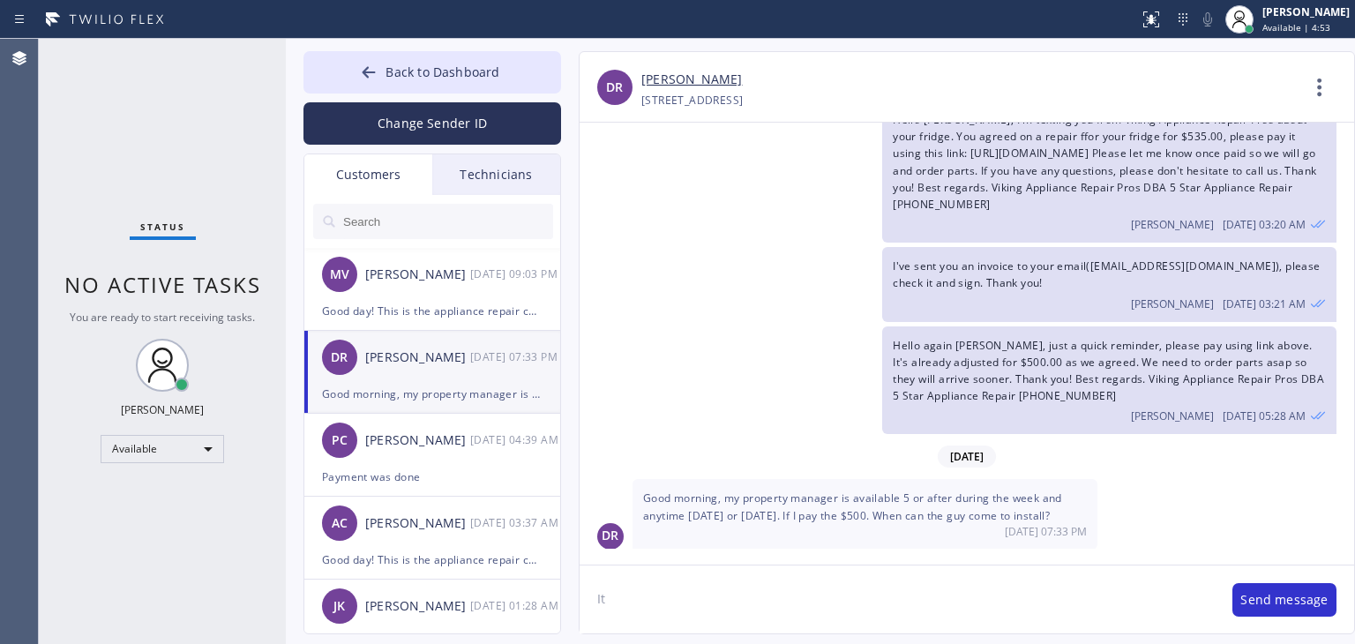
type textarea "I"
type textarea "H"
paste textarea "speed up"
click at [760, 622] on textarea "Good morning. It depends on how soon you pay because we will order parts immedi…" at bounding box center [897, 599] width 635 height 68
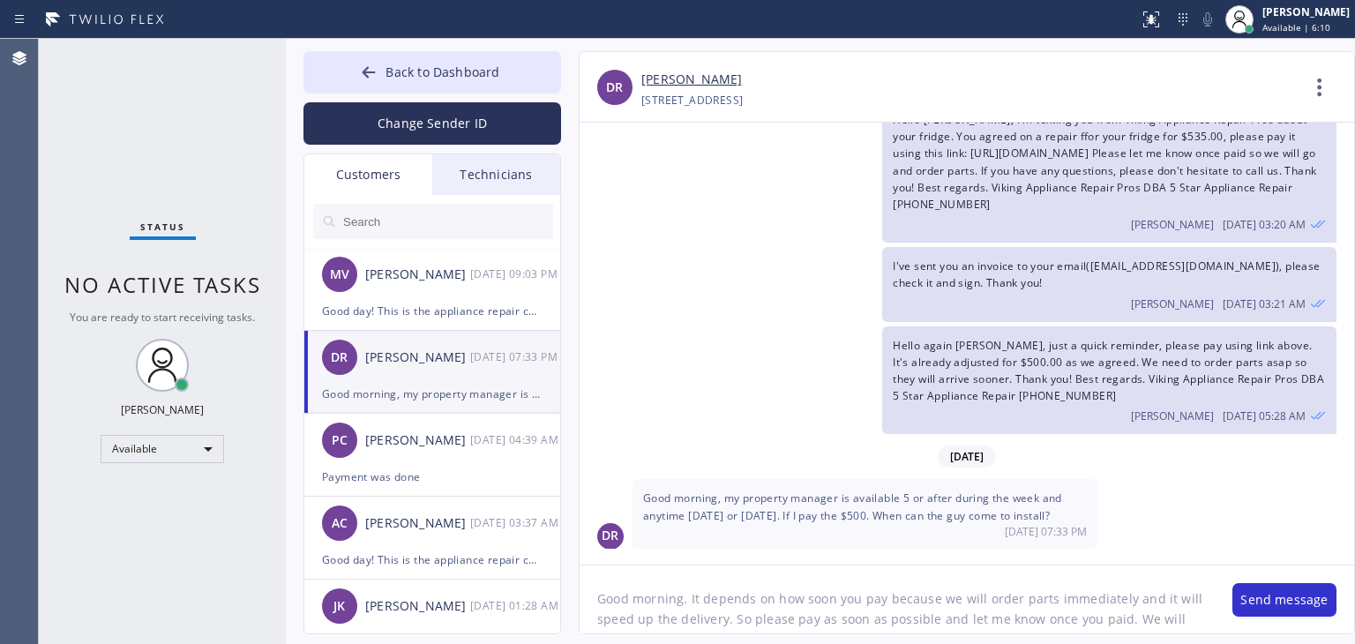
scroll to position [14, 0]
type textarea "Good morning. It depends on how soon you pay because we will order parts immedi…"
click at [1253, 602] on button "Send message" at bounding box center [1284, 600] width 104 height 34
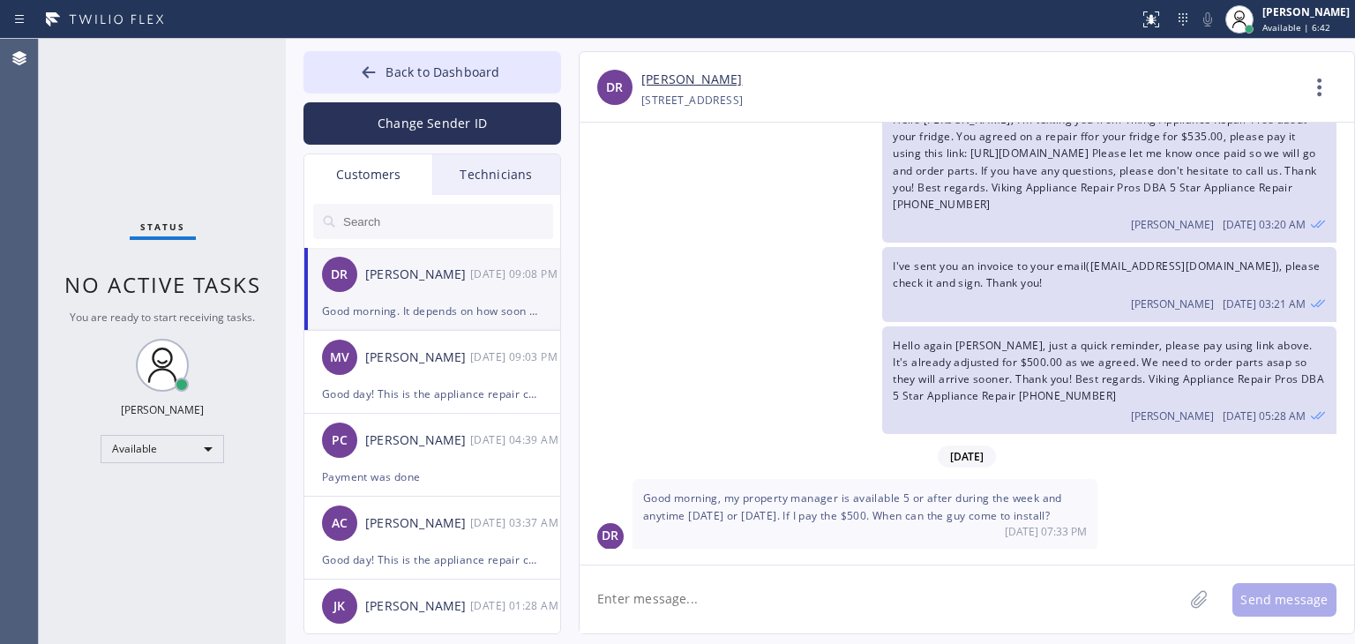
scroll to position [214, 0]
